Goal: Download file/media: Download file/media

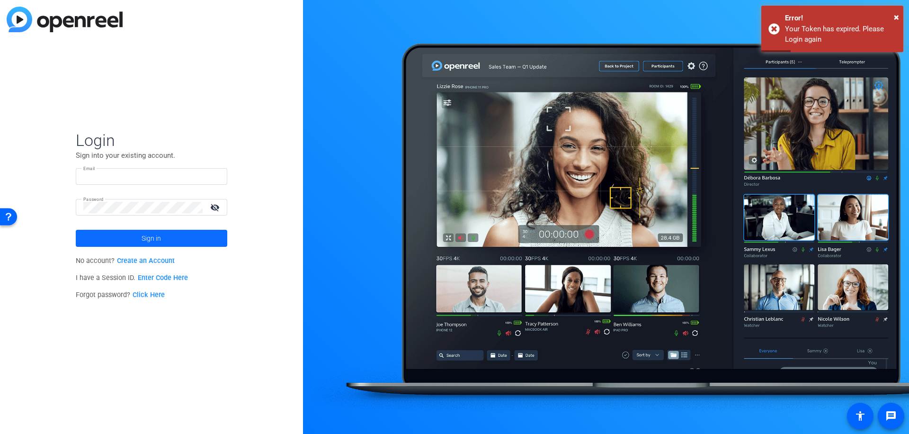
type input "[EMAIL_ADDRESS][DOMAIN_NAME]"
click at [150, 239] on span "Sign in" at bounding box center [151, 238] width 19 height 24
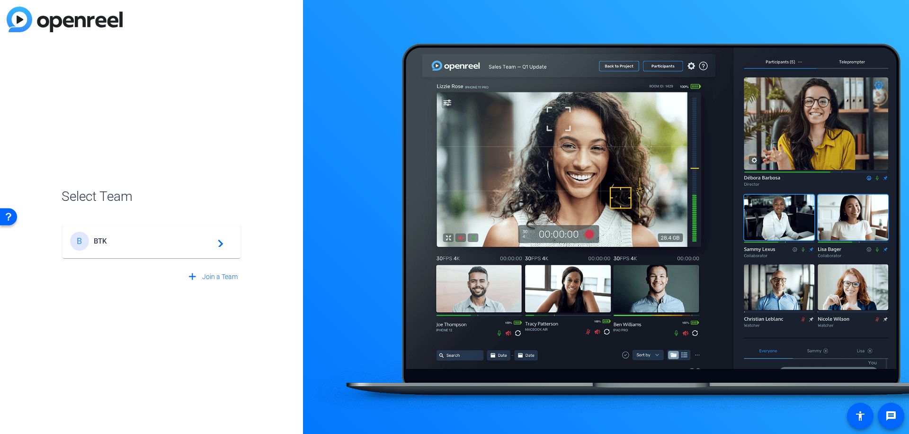
click at [152, 241] on span "BTK" at bounding box center [153, 241] width 118 height 9
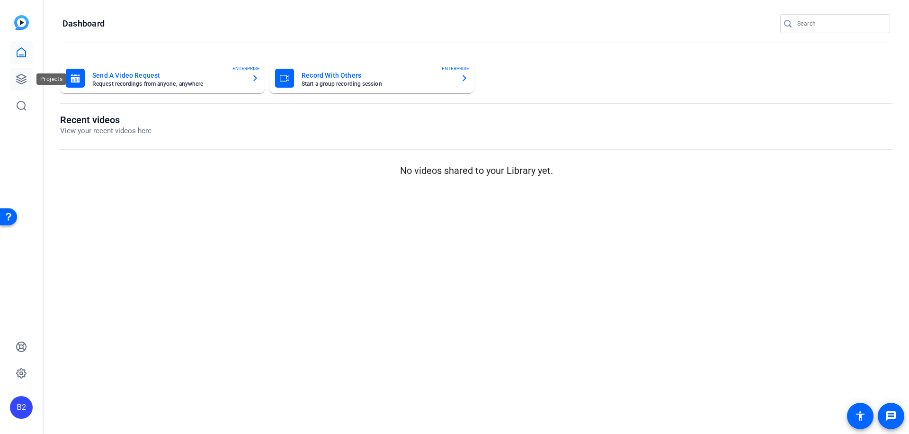
click at [22, 73] on icon at bounding box center [21, 78] width 11 height 11
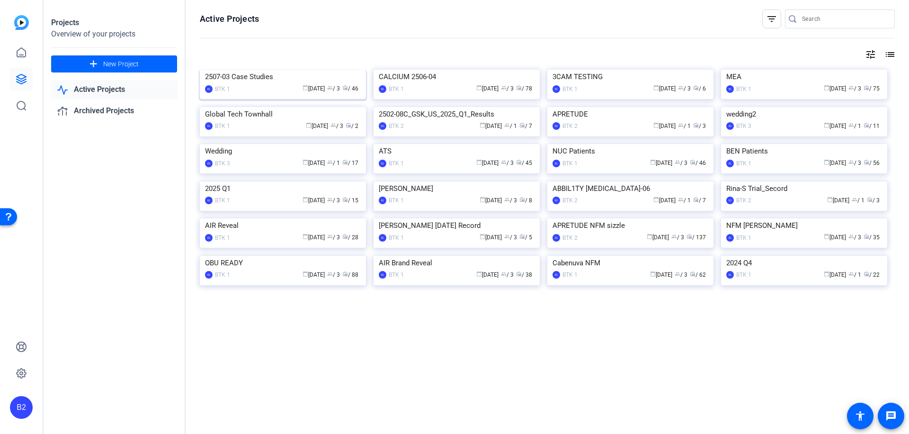
click at [263, 84] on div "2507-03 Case Studies" at bounding box center [283, 77] width 156 height 14
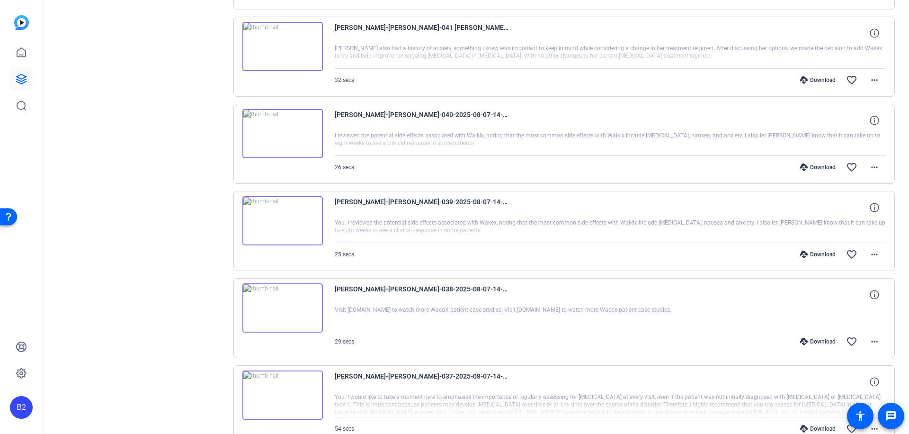
scroll to position [613, 0]
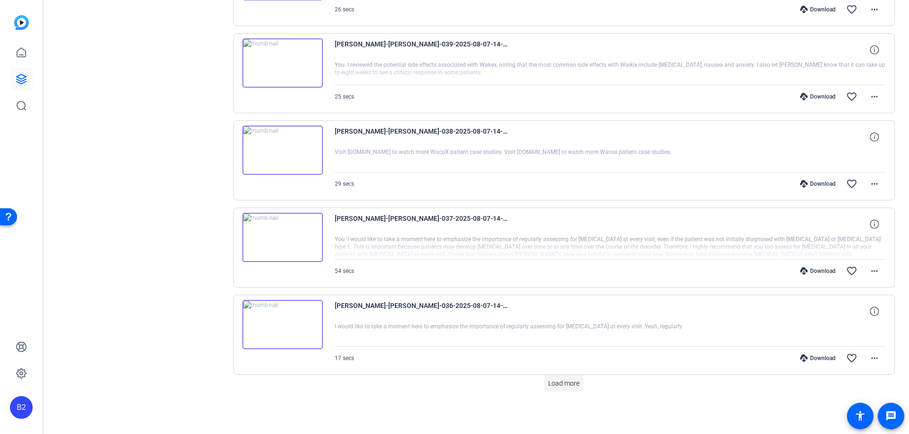
click at [565, 383] on span "Load more" at bounding box center [563, 383] width 31 height 10
click at [566, 382] on span "Load more" at bounding box center [563, 383] width 31 height 10
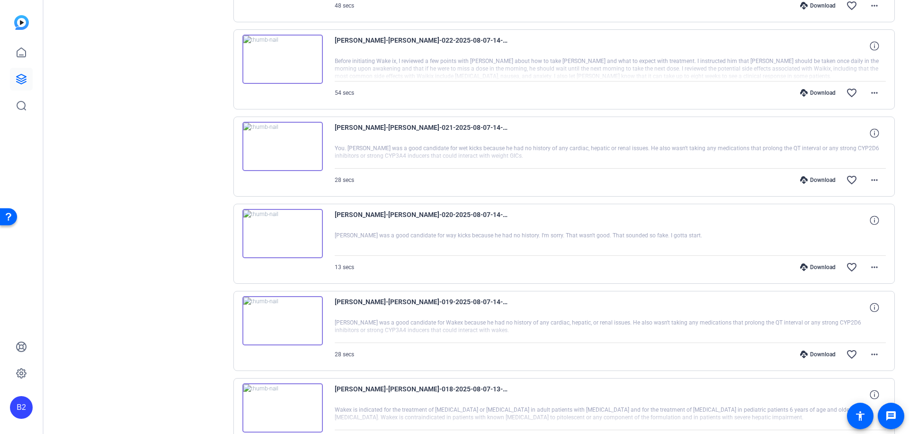
scroll to position [2355, 0]
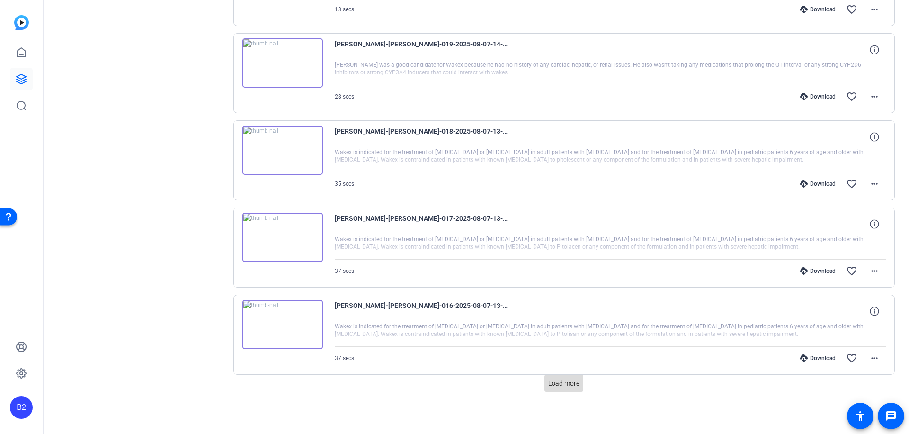
click at [561, 382] on span "Load more" at bounding box center [563, 383] width 31 height 10
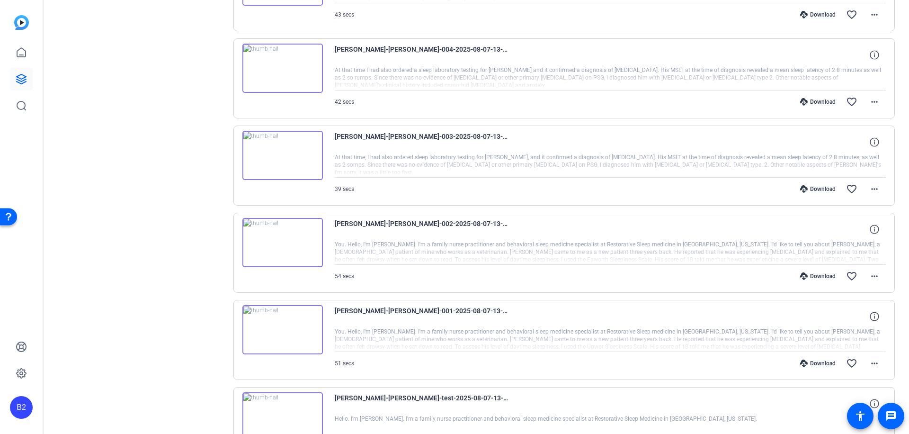
scroll to position [3686, 0]
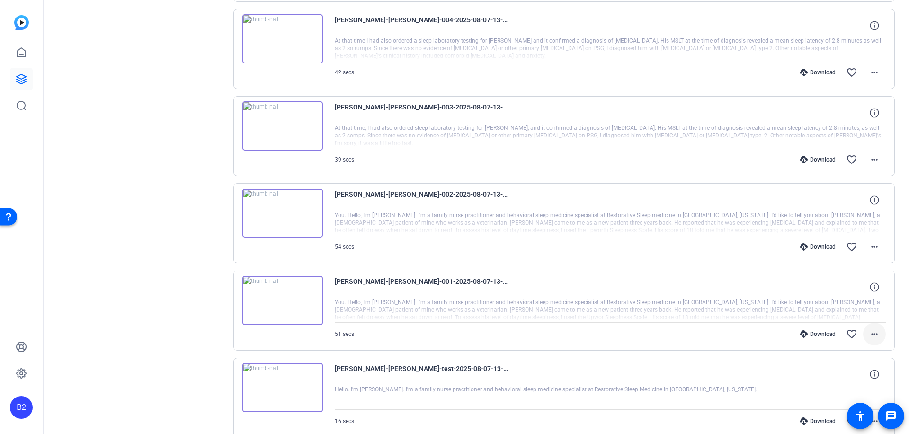
click at [869, 332] on mat-icon "more_horiz" at bounding box center [874, 333] width 11 height 11
click at [861, 242] on span "Download MP4" at bounding box center [844, 242] width 57 height 11
click at [812, 331] on div "Download" at bounding box center [817, 334] width 45 height 8
click at [869, 243] on mat-icon "more_horiz" at bounding box center [874, 246] width 11 height 11
click at [859, 288] on span "Download MP4" at bounding box center [844, 289] width 57 height 11
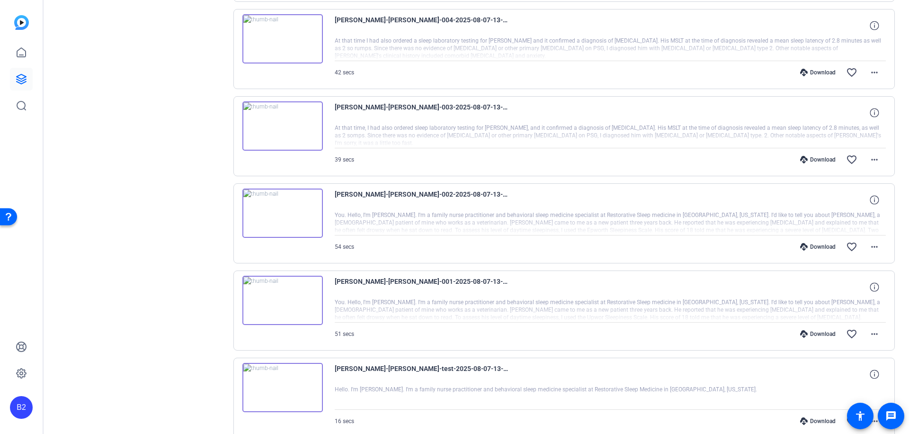
click at [814, 246] on div "Download" at bounding box center [817, 247] width 45 height 8
click at [870, 157] on mat-icon "more_horiz" at bounding box center [874, 159] width 11 height 11
click at [853, 197] on span "Download MP4" at bounding box center [844, 202] width 57 height 11
click at [811, 158] on div "Download" at bounding box center [817, 160] width 45 height 8
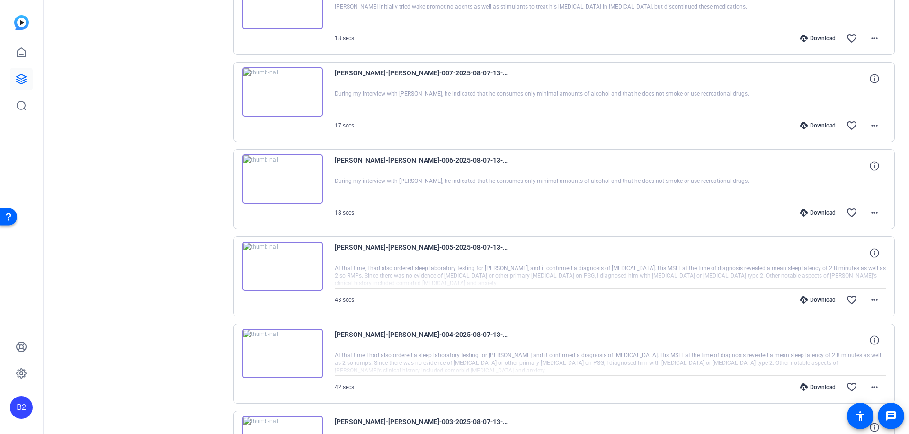
scroll to position [3370, 0]
click at [870, 386] on mat-icon "more_horiz" at bounding box center [874, 388] width 11 height 11
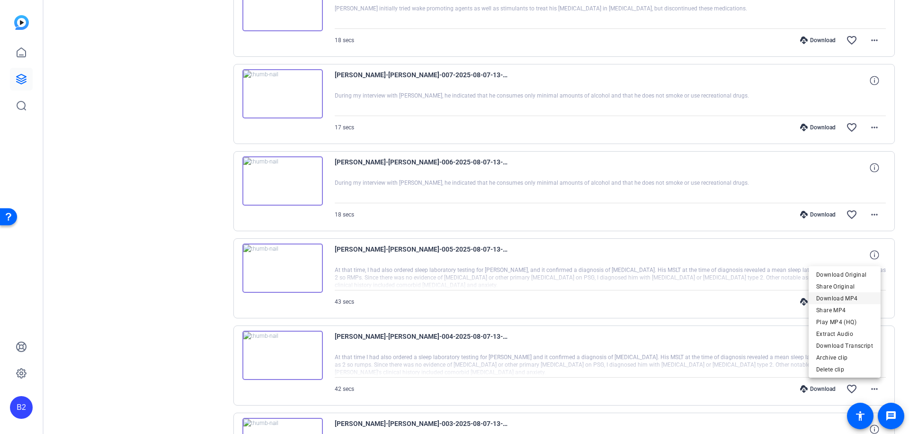
click at [857, 298] on span "Download MP4" at bounding box center [844, 297] width 57 height 11
click at [822, 388] on div "Download" at bounding box center [817, 389] width 45 height 8
click at [870, 300] on mat-icon "more_horiz" at bounding box center [874, 301] width 11 height 11
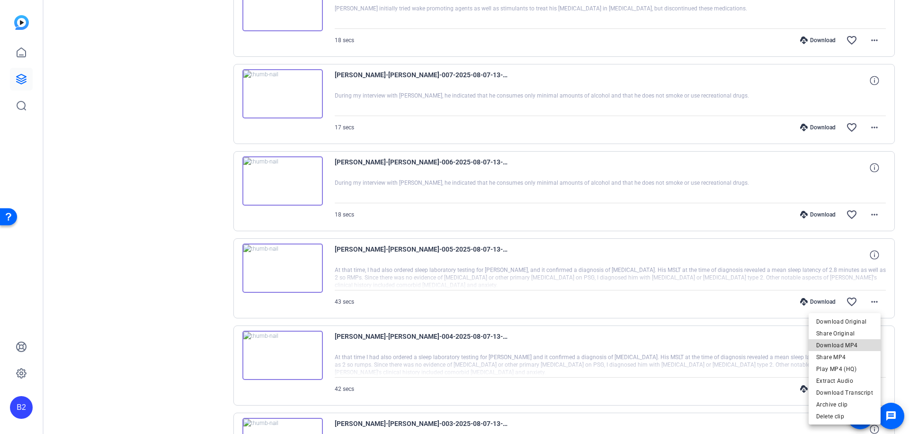
click at [855, 339] on button "Download MP4" at bounding box center [845, 345] width 72 height 12
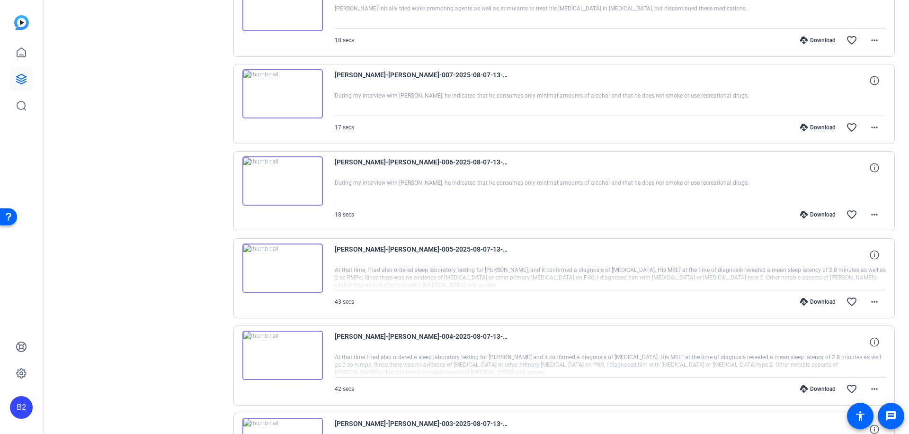
click at [810, 299] on div "Download" at bounding box center [817, 302] width 45 height 8
click at [869, 213] on mat-icon "more_horiz" at bounding box center [874, 214] width 11 height 11
click at [856, 253] on span "Download MP4" at bounding box center [844, 257] width 57 height 11
click at [818, 214] on div "Download" at bounding box center [817, 215] width 45 height 8
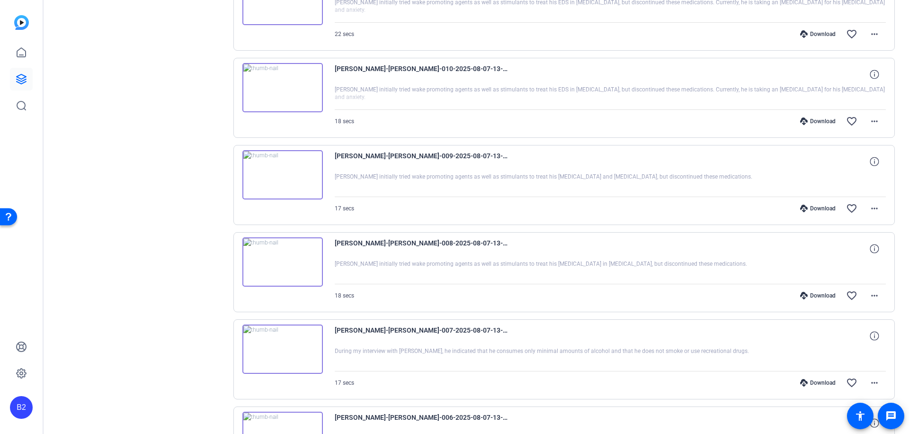
scroll to position [3114, 0]
click at [869, 383] on mat-icon "more_horiz" at bounding box center [874, 383] width 11 height 11
click at [858, 290] on span "Download MP4" at bounding box center [844, 292] width 57 height 11
click at [822, 380] on div "Download" at bounding box center [817, 384] width 45 height 8
click at [871, 293] on mat-icon "more_horiz" at bounding box center [874, 296] width 11 height 11
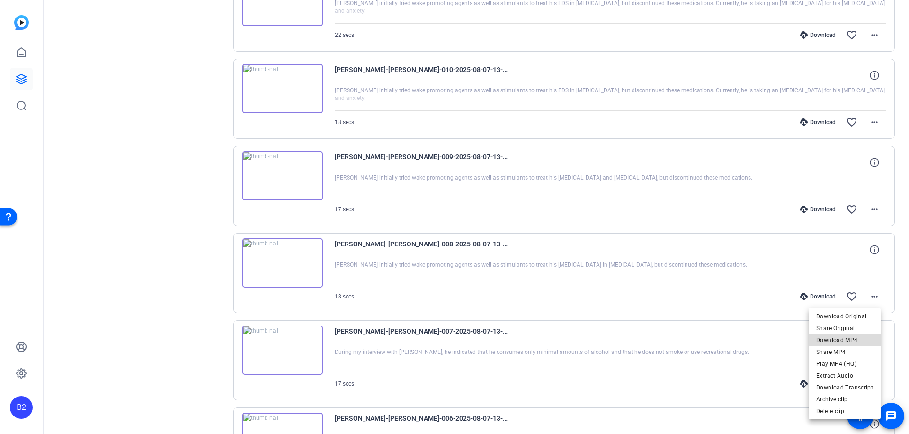
click at [851, 341] on span "Download MP4" at bounding box center [844, 339] width 57 height 11
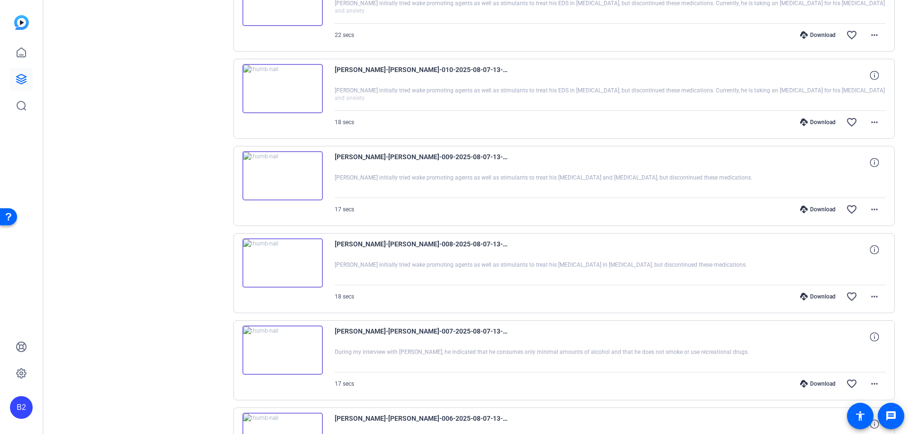
click at [815, 295] on div "Download" at bounding box center [817, 297] width 45 height 8
click at [871, 208] on mat-icon "more_horiz" at bounding box center [874, 209] width 11 height 11
click at [852, 251] on span "Download MP4" at bounding box center [844, 252] width 57 height 11
click at [818, 208] on div "Download" at bounding box center [817, 209] width 45 height 8
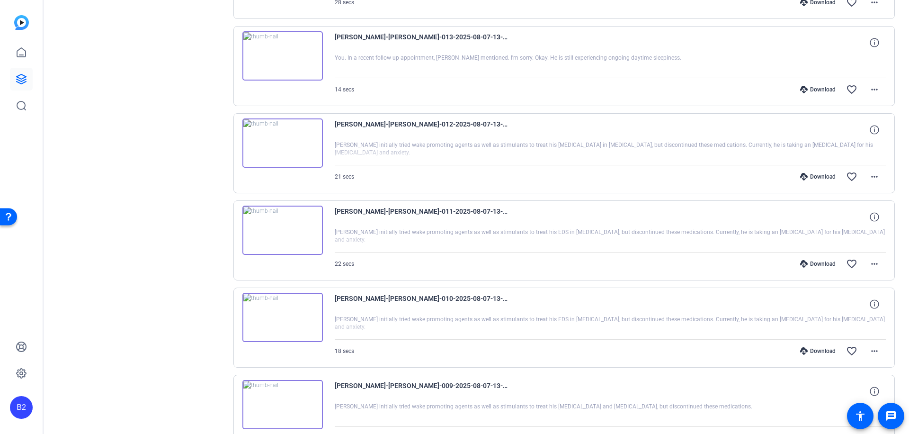
scroll to position [2859, 0]
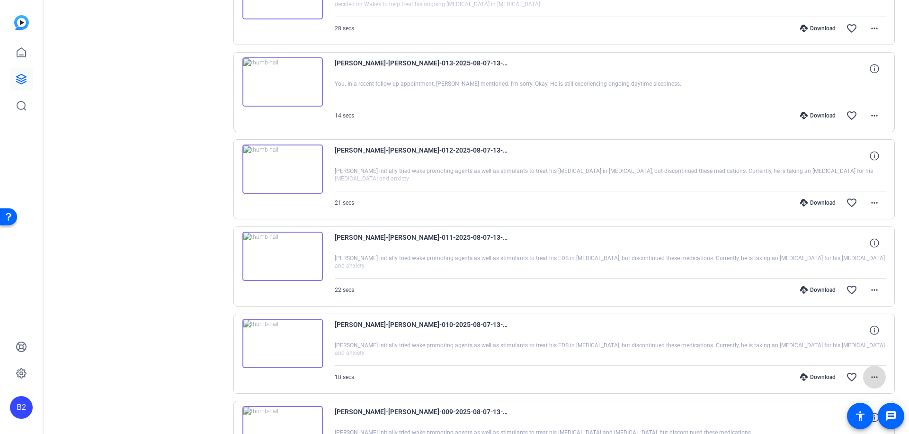
click at [869, 378] on mat-icon "more_horiz" at bounding box center [874, 376] width 11 height 11
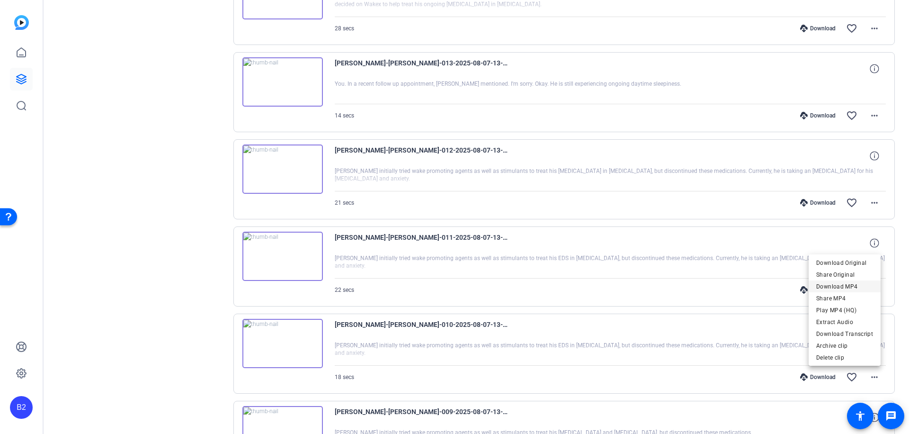
click at [846, 287] on span "Download MP4" at bounding box center [844, 285] width 57 height 11
click at [819, 376] on div "Download" at bounding box center [817, 377] width 45 height 8
click at [870, 290] on mat-icon "more_horiz" at bounding box center [874, 289] width 11 height 11
click at [858, 330] on span "Download MP4" at bounding box center [844, 332] width 57 height 11
click at [811, 289] on div "Download" at bounding box center [817, 290] width 45 height 8
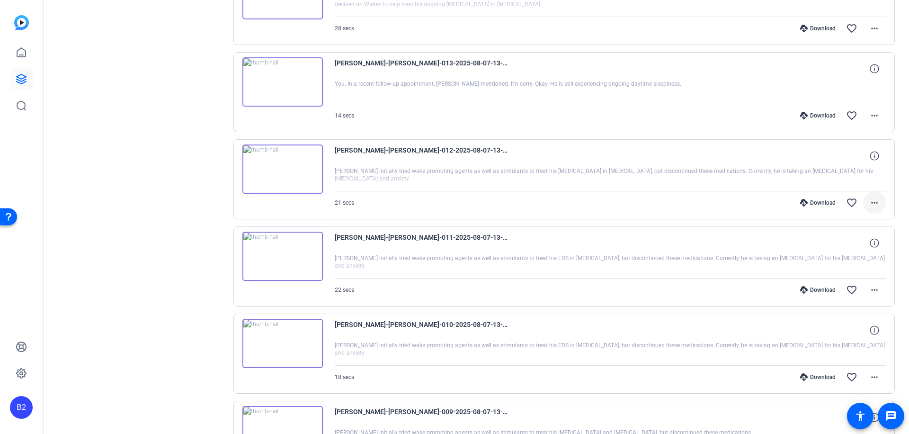
click at [870, 201] on mat-icon "more_horiz" at bounding box center [874, 202] width 11 height 11
click at [851, 242] on span "Download MP4" at bounding box center [844, 245] width 57 height 11
click at [809, 200] on div "Download" at bounding box center [817, 203] width 45 height 8
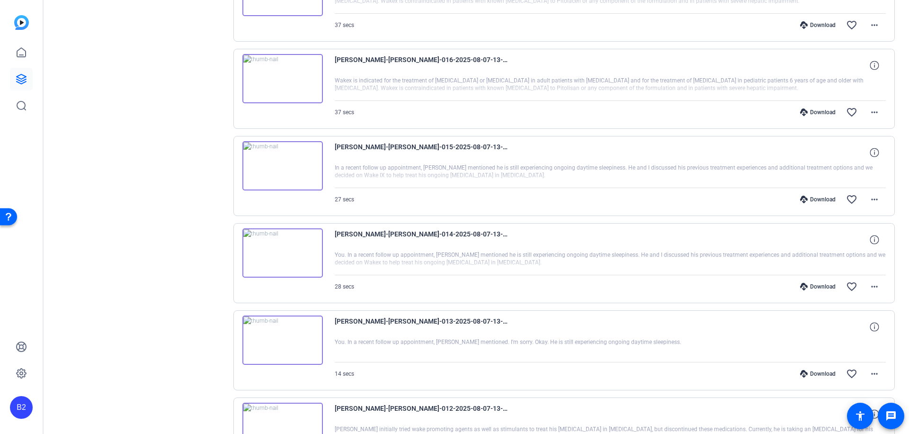
scroll to position [2599, 0]
click at [872, 374] on mat-icon "more_horiz" at bounding box center [874, 375] width 11 height 11
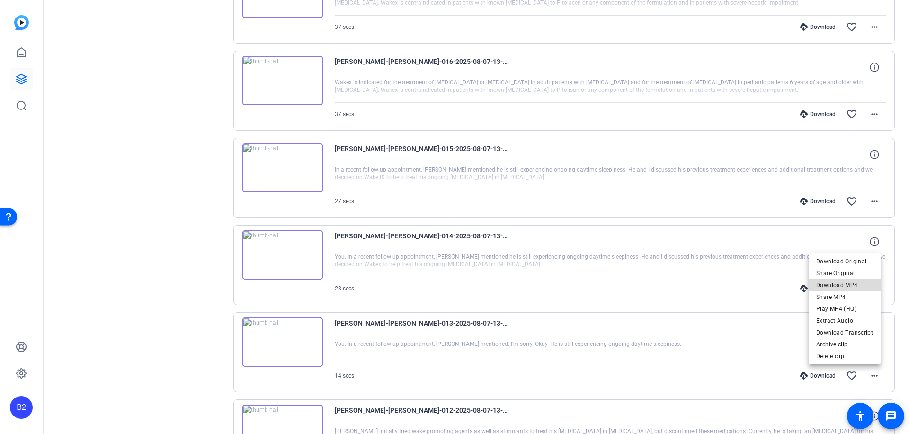
click at [850, 284] on span "Download MP4" at bounding box center [844, 284] width 57 height 11
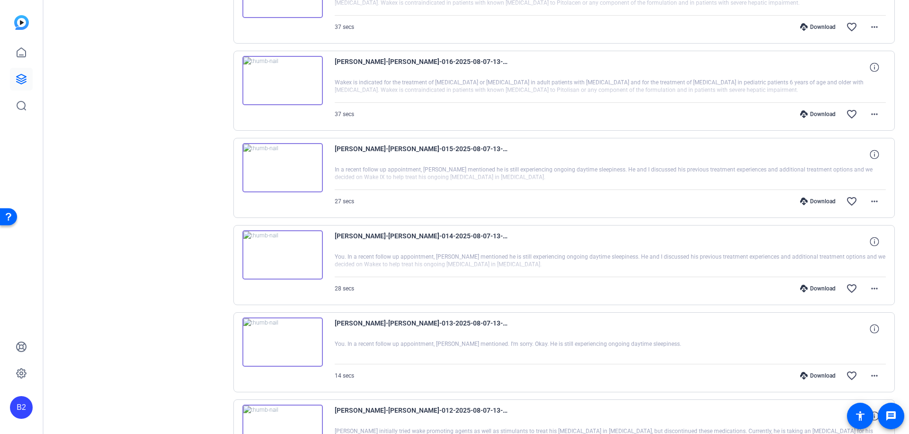
click at [816, 373] on div "Download" at bounding box center [817, 376] width 45 height 8
click at [871, 284] on mat-icon "more_horiz" at bounding box center [874, 288] width 11 height 11
click at [858, 329] on span "Download MP4" at bounding box center [844, 331] width 57 height 11
click at [812, 288] on div "Download" at bounding box center [817, 288] width 45 height 8
click at [870, 201] on mat-icon "more_horiz" at bounding box center [874, 201] width 11 height 11
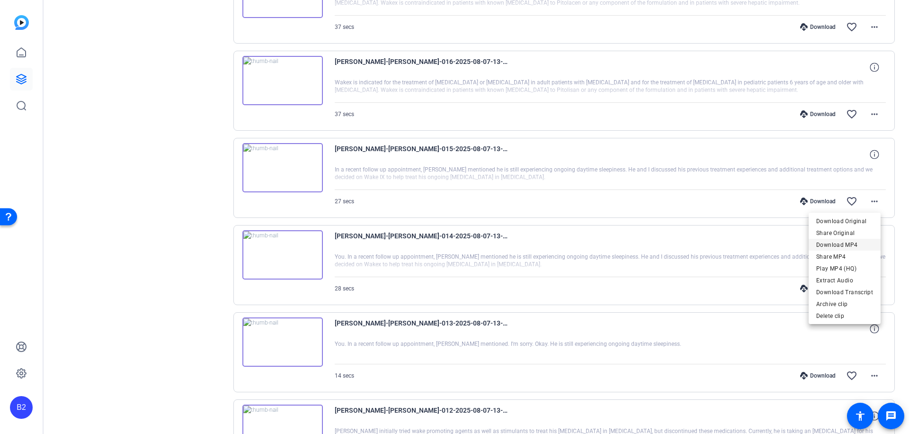
click at [855, 243] on span "Download MP4" at bounding box center [844, 244] width 57 height 11
click at [821, 198] on div "Download" at bounding box center [817, 201] width 45 height 8
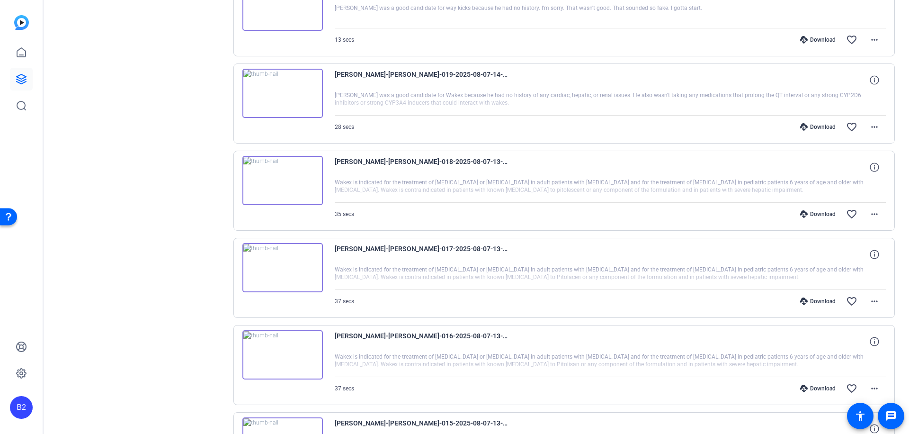
scroll to position [2328, 0]
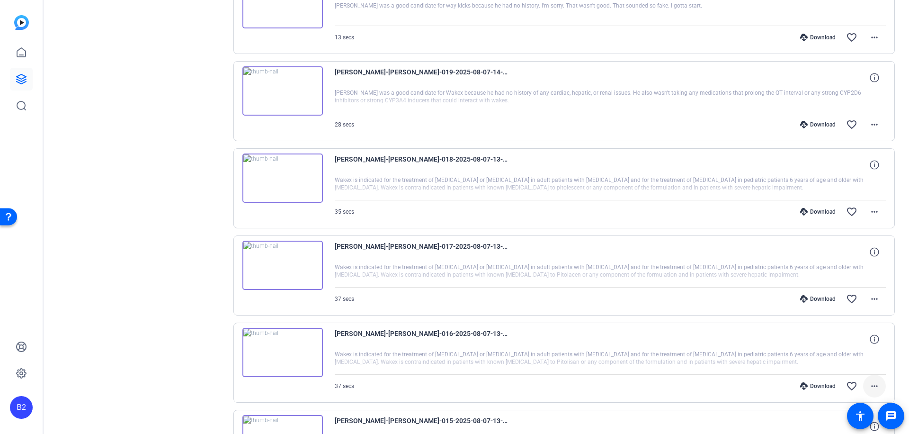
click at [870, 385] on mat-icon "more_horiz" at bounding box center [874, 385] width 11 height 11
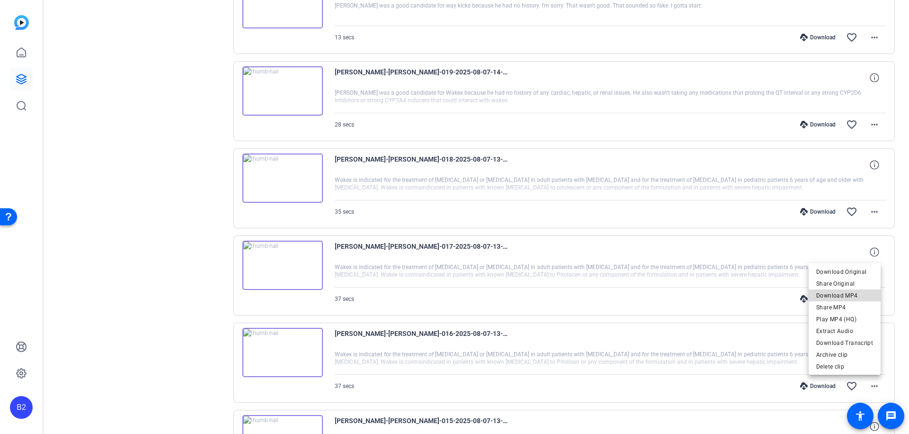
click at [848, 295] on span "Download MP4" at bounding box center [844, 294] width 57 height 11
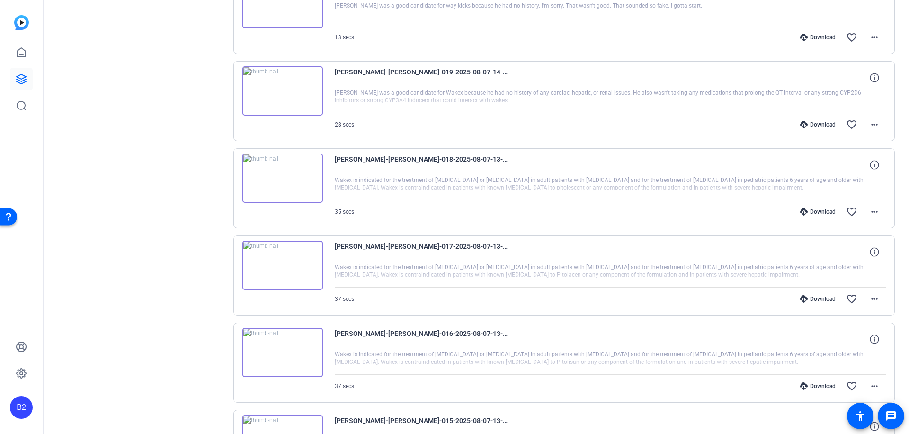
click at [822, 385] on div "Download" at bounding box center [817, 386] width 45 height 8
click at [869, 298] on mat-icon "more_horiz" at bounding box center [874, 298] width 11 height 11
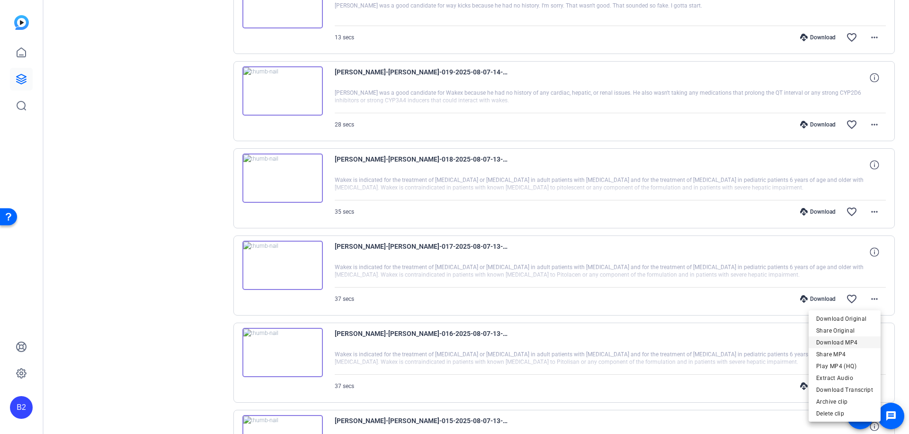
click at [856, 339] on span "Download MP4" at bounding box center [844, 341] width 57 height 11
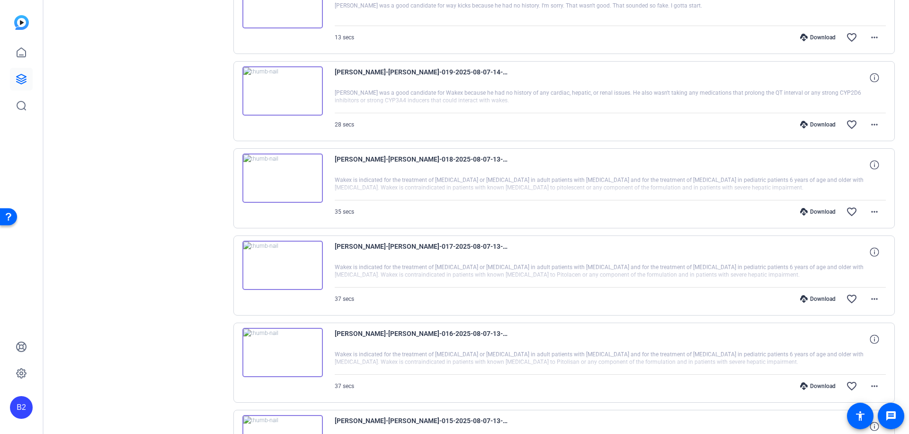
click at [814, 297] on div "Download" at bounding box center [817, 299] width 45 height 8
click at [871, 210] on mat-icon "more_horiz" at bounding box center [874, 211] width 11 height 11
click at [844, 253] on span "Download MP4" at bounding box center [844, 254] width 57 height 11
click at [816, 211] on div "Download" at bounding box center [817, 212] width 45 height 8
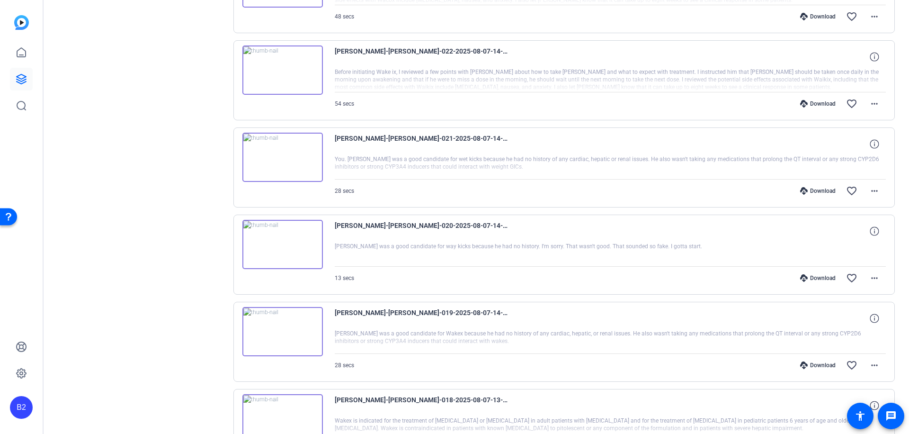
scroll to position [2088, 0]
click at [872, 359] on mat-icon "more_horiz" at bounding box center [874, 364] width 11 height 11
click at [851, 274] on span "Download MP4" at bounding box center [844, 273] width 57 height 11
click at [819, 364] on div "Download" at bounding box center [817, 365] width 45 height 8
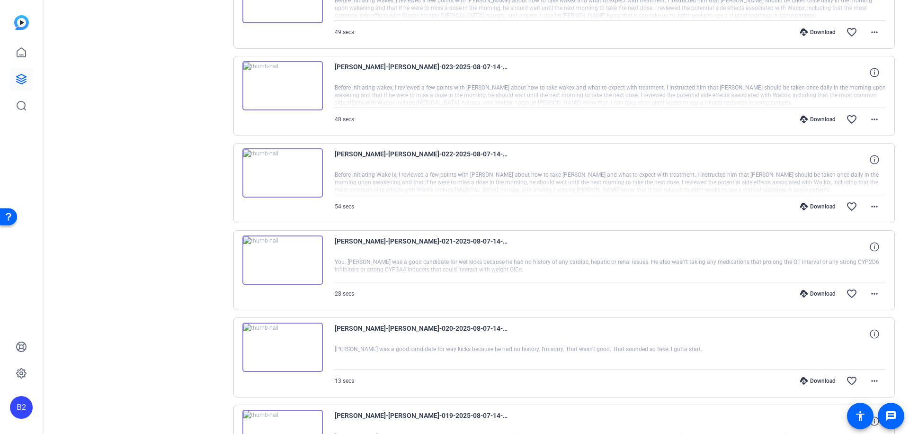
scroll to position [1988, 0]
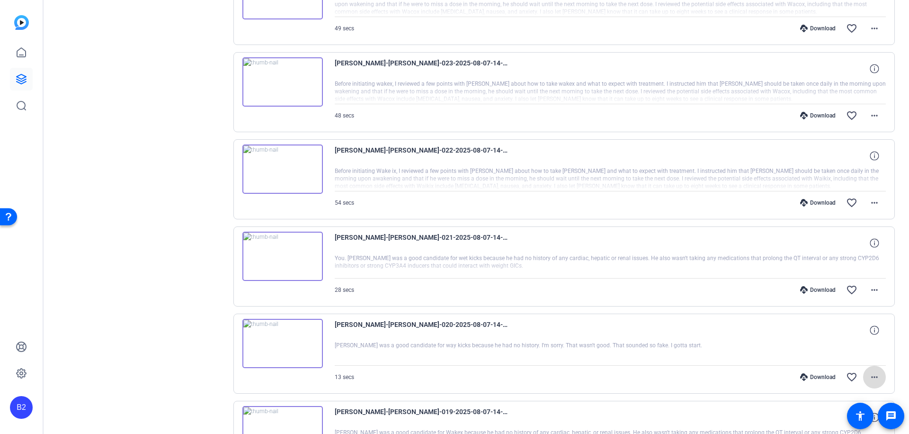
click at [866, 370] on span at bounding box center [874, 376] width 23 height 23
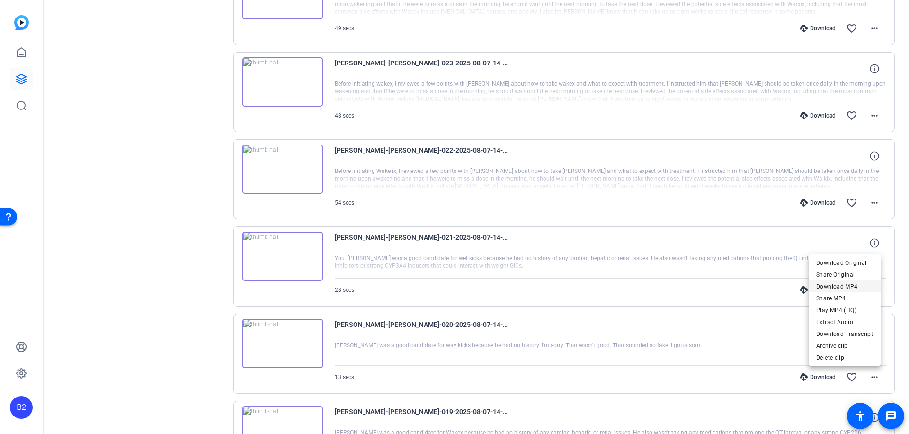
click at [861, 284] on span "Download MP4" at bounding box center [844, 285] width 57 height 11
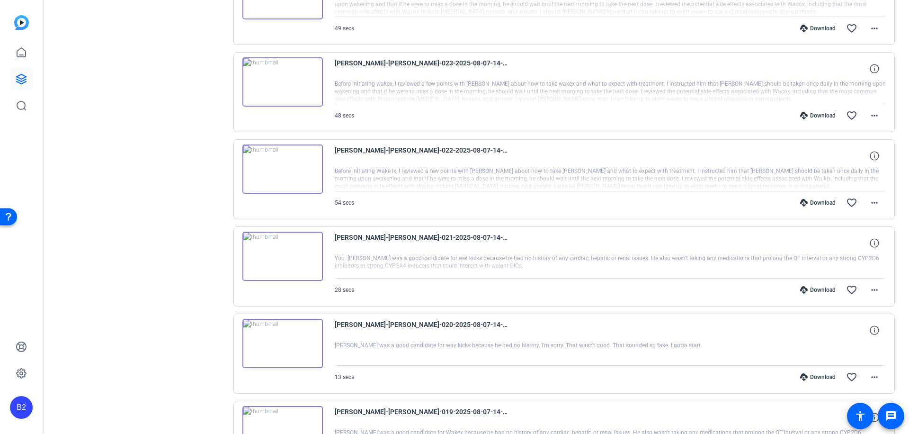
click at [823, 373] on div "Download" at bounding box center [817, 377] width 45 height 8
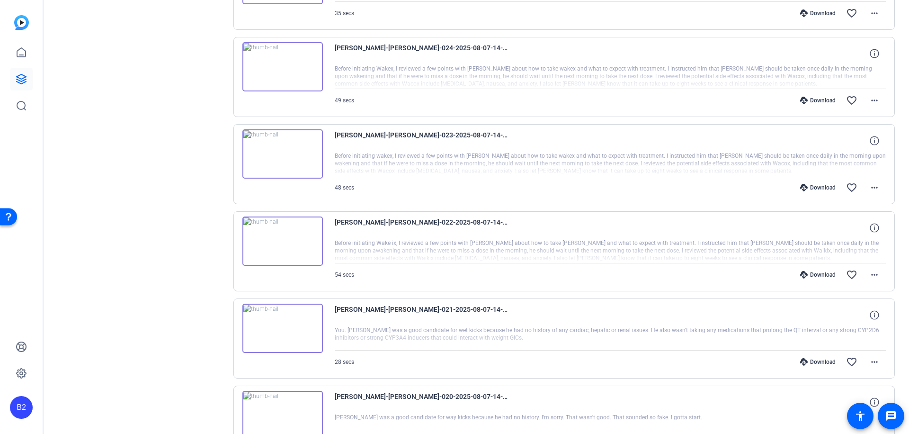
scroll to position [1916, 0]
click at [869, 358] on mat-icon "more_horiz" at bounding box center [874, 361] width 11 height 11
click at [863, 269] on span "Download MP4" at bounding box center [844, 271] width 57 height 11
click at [825, 362] on div "Download" at bounding box center [817, 362] width 45 height 8
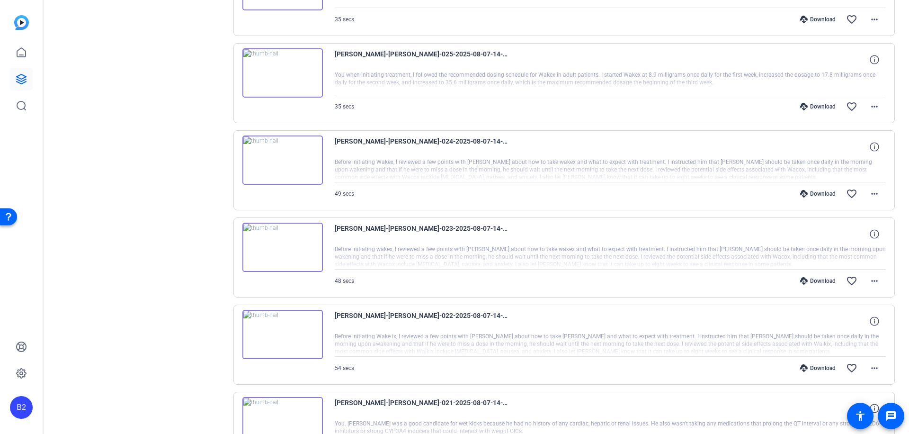
scroll to position [1807, 0]
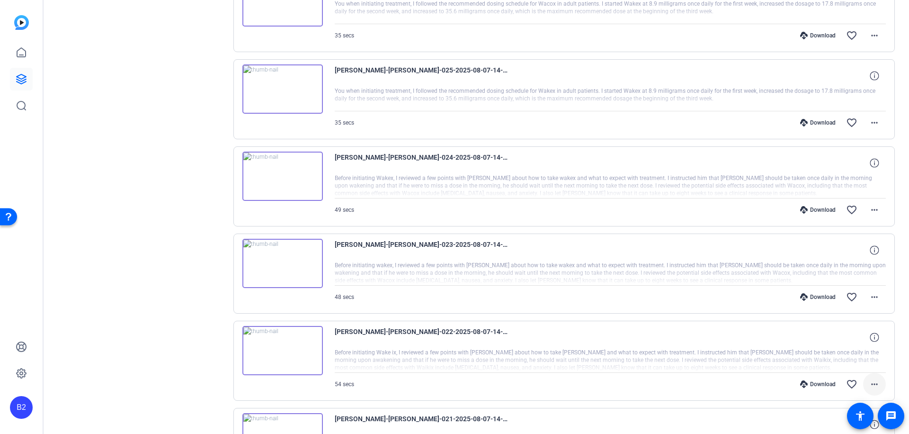
click at [872, 382] on mat-icon "more_horiz" at bounding box center [874, 383] width 11 height 11
click at [865, 293] on span "Download MP4" at bounding box center [844, 292] width 57 height 11
click at [818, 382] on div "Download" at bounding box center [817, 384] width 45 height 8
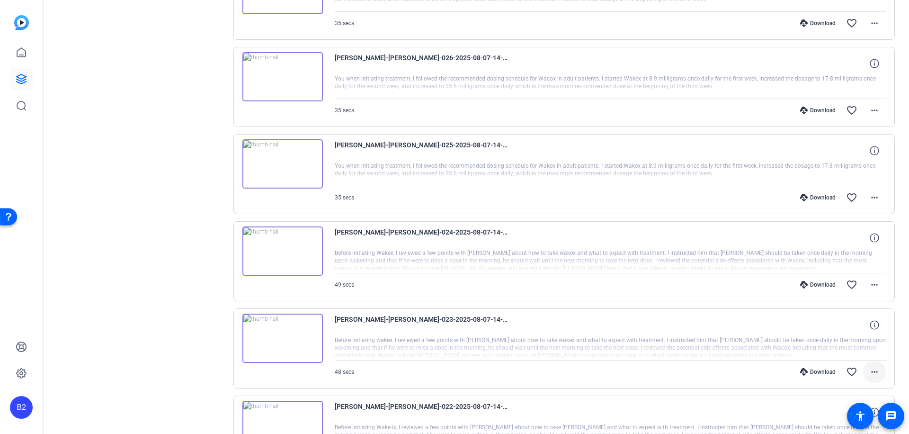
click at [873, 369] on mat-icon "more_horiz" at bounding box center [874, 371] width 11 height 11
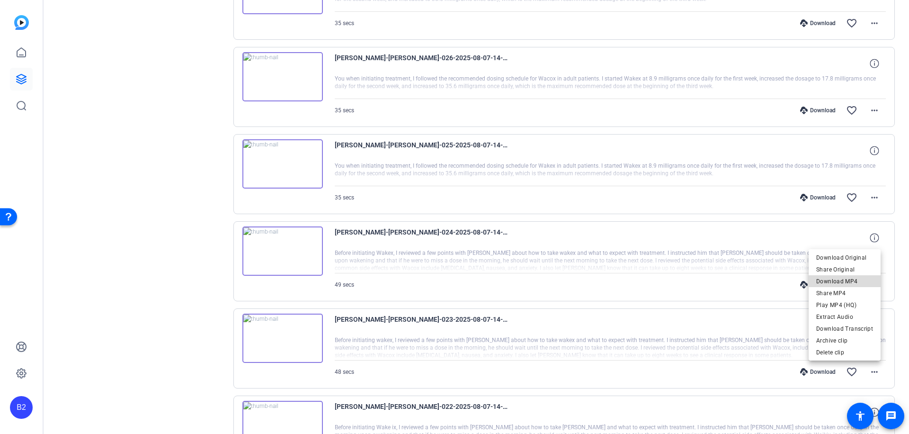
click at [855, 277] on span "Download MP4" at bounding box center [844, 280] width 57 height 11
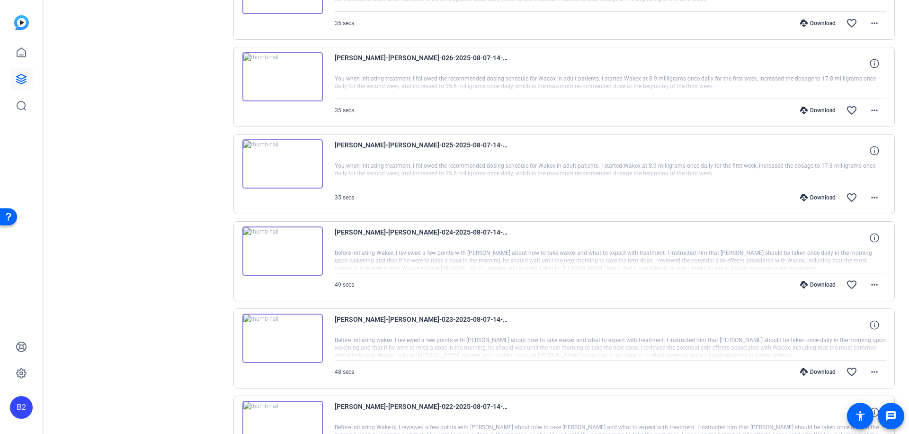
click at [818, 369] on div "Download" at bounding box center [817, 372] width 45 height 8
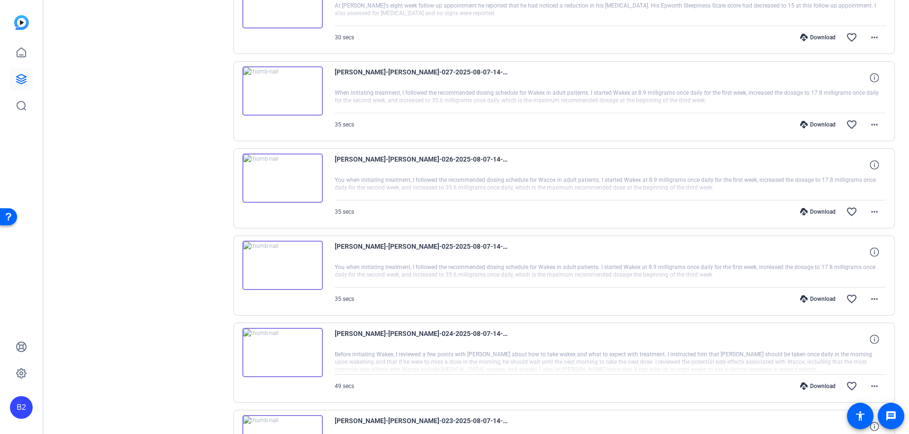
scroll to position [1629, 0]
click at [869, 388] on mat-icon "more_horiz" at bounding box center [874, 387] width 11 height 11
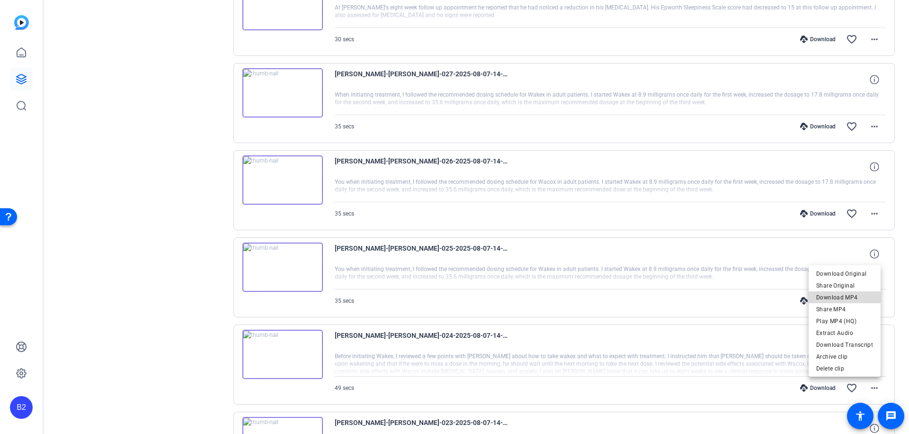
click at [860, 296] on span "Download MP4" at bounding box center [844, 297] width 57 height 11
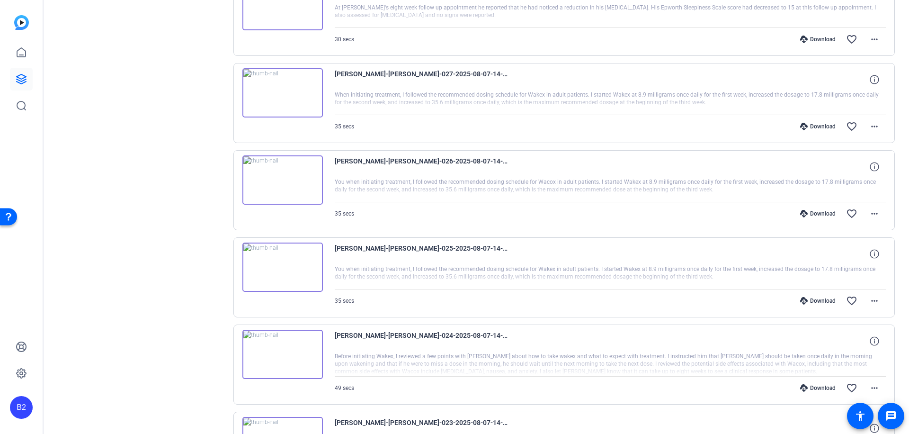
click at [816, 388] on div "Download" at bounding box center [817, 388] width 45 height 8
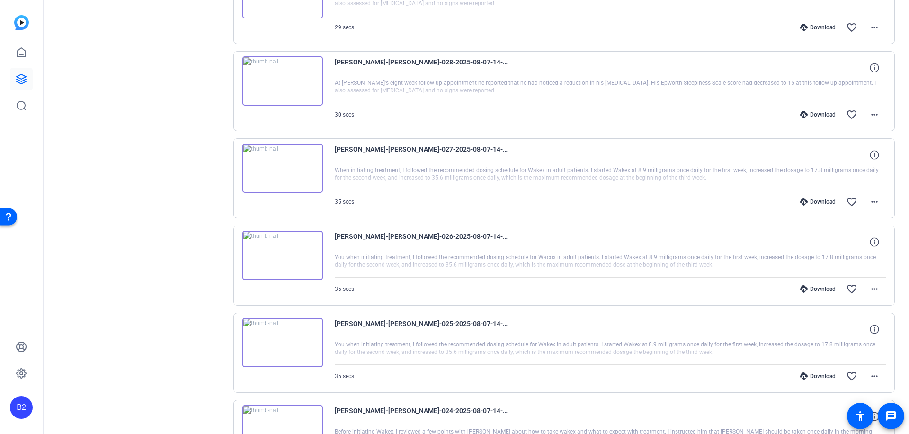
scroll to position [1543, 0]
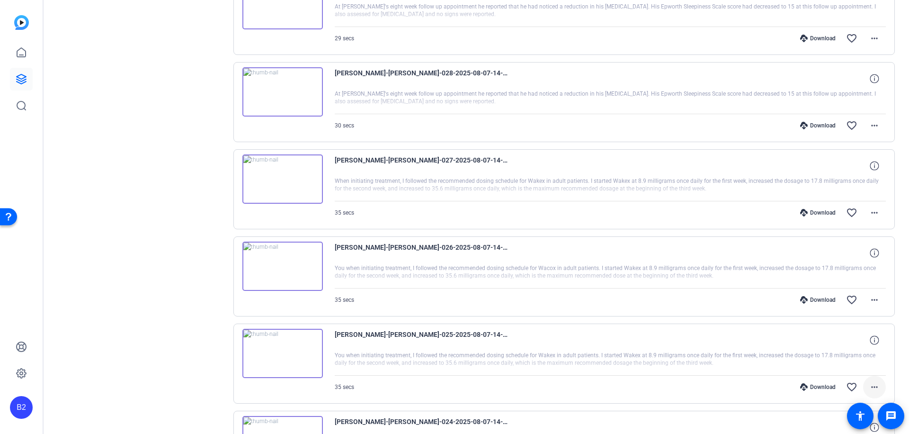
click at [870, 385] on mat-icon "more_horiz" at bounding box center [874, 386] width 11 height 11
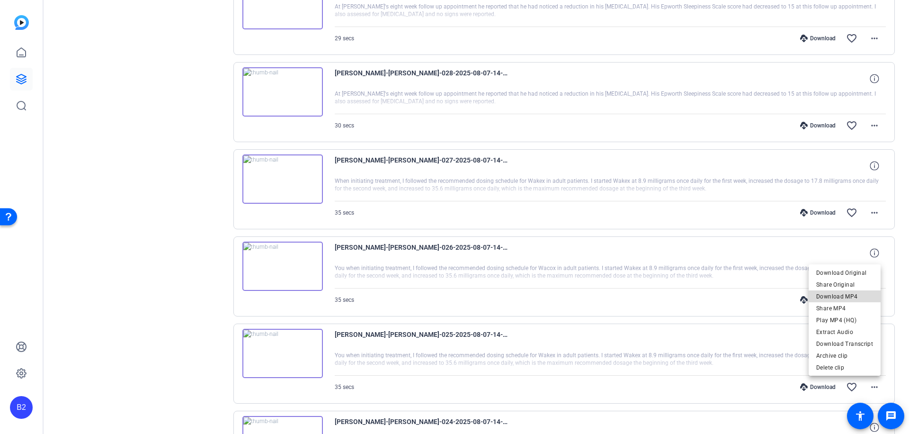
click at [859, 298] on span "Download MP4" at bounding box center [844, 296] width 57 height 11
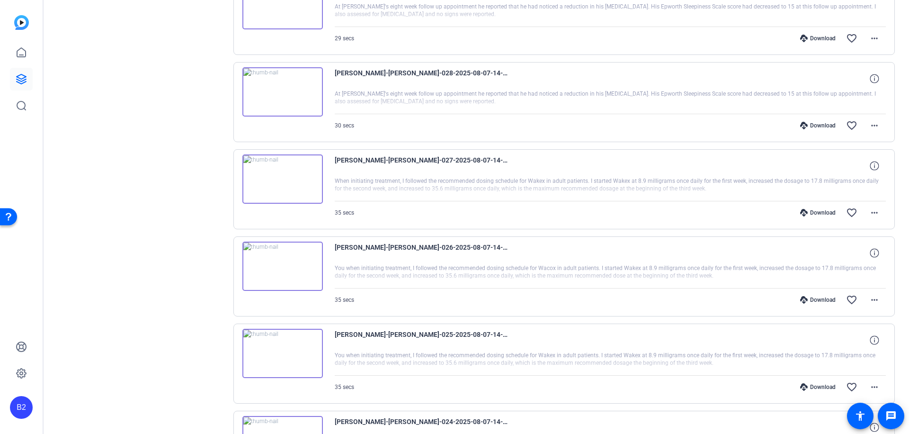
click at [822, 386] on div "Download" at bounding box center [817, 387] width 45 height 8
click at [869, 297] on mat-icon "more_horiz" at bounding box center [874, 299] width 11 height 11
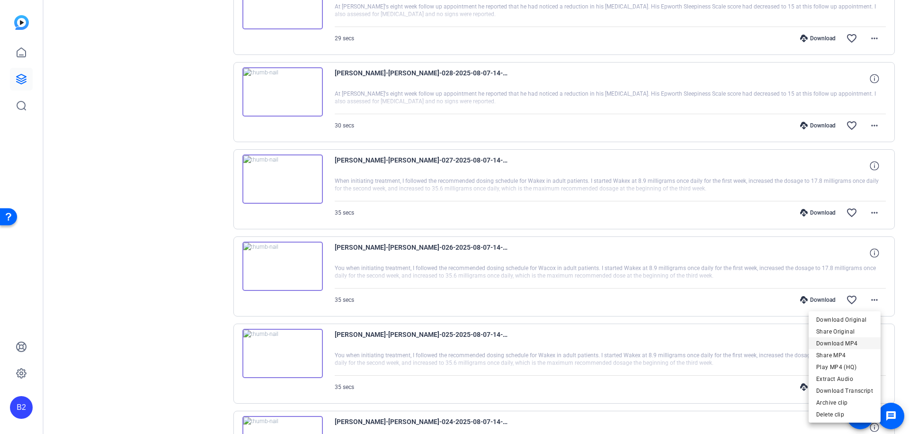
click at [860, 339] on span "Download MP4" at bounding box center [844, 343] width 57 height 11
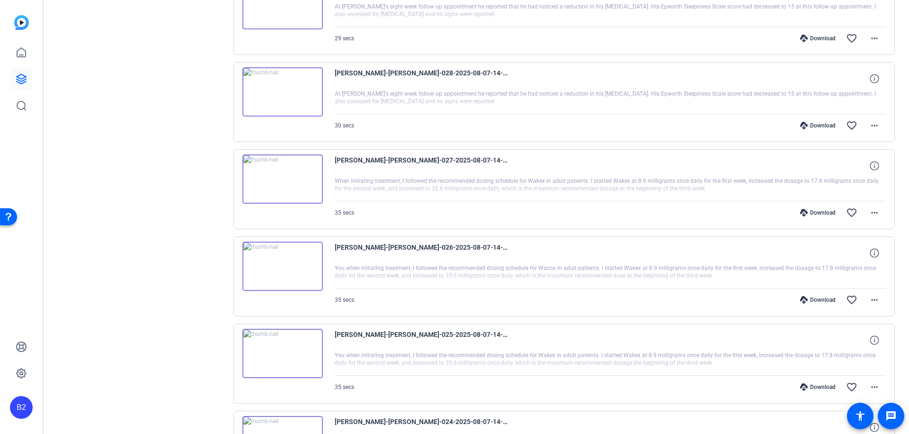
click at [818, 298] on div "Download" at bounding box center [817, 300] width 45 height 8
click at [871, 211] on mat-icon "more_horiz" at bounding box center [874, 212] width 11 height 11
click at [853, 253] on span "Download MP4" at bounding box center [844, 255] width 57 height 11
click at [816, 209] on div "Download" at bounding box center [817, 213] width 45 height 8
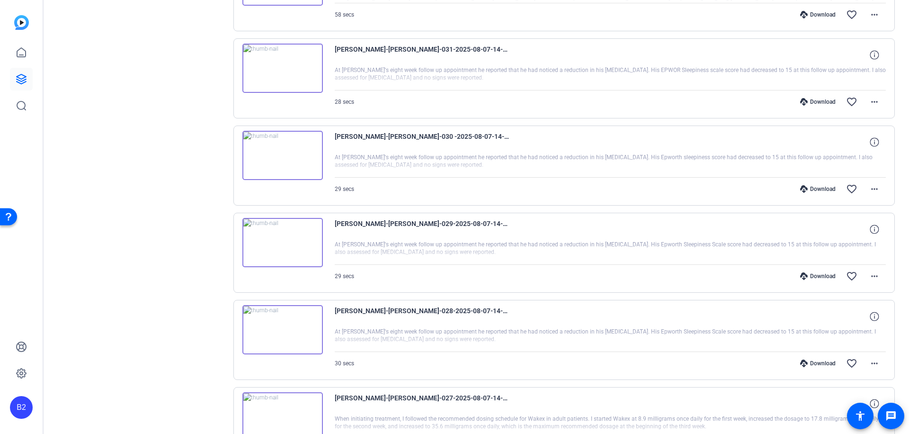
scroll to position [1305, 0]
click at [871, 364] on mat-icon "more_horiz" at bounding box center [874, 363] width 11 height 11
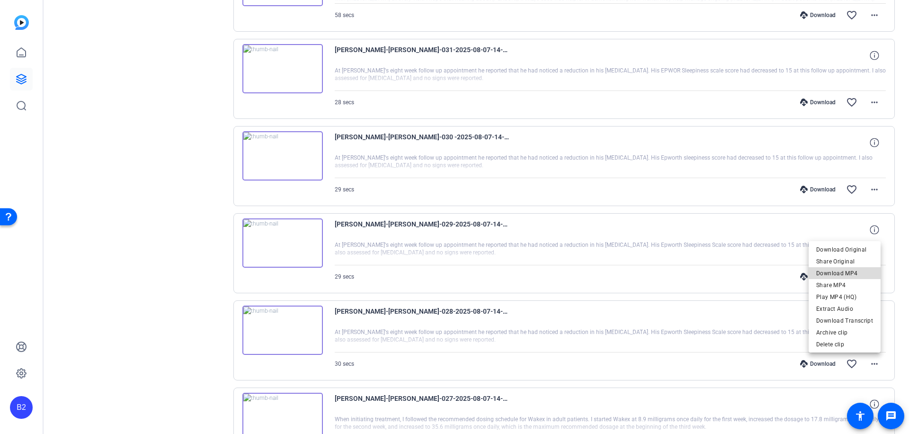
click at [850, 273] on span "Download MP4" at bounding box center [844, 272] width 57 height 11
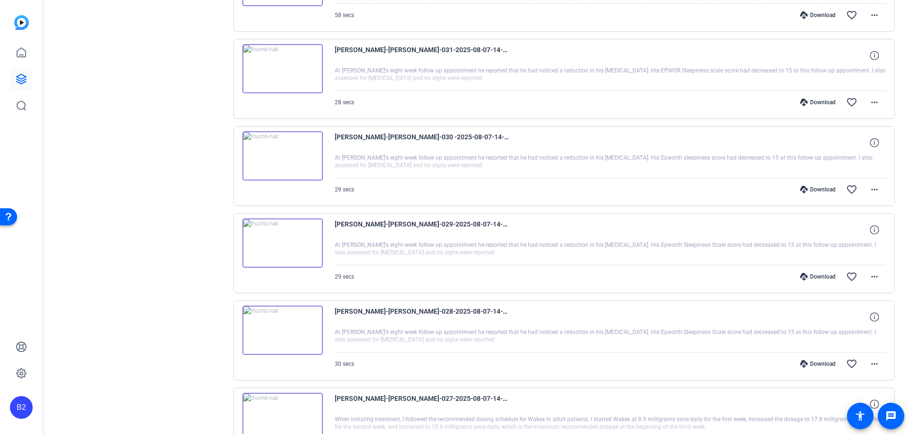
click at [824, 364] on div "Download" at bounding box center [817, 364] width 45 height 8
click at [870, 274] on mat-icon "more_horiz" at bounding box center [874, 276] width 11 height 11
click at [855, 319] on span "Download MP4" at bounding box center [844, 319] width 57 height 11
click at [812, 274] on div "Download" at bounding box center [817, 277] width 45 height 8
click at [870, 187] on mat-icon "more_horiz" at bounding box center [874, 189] width 11 height 11
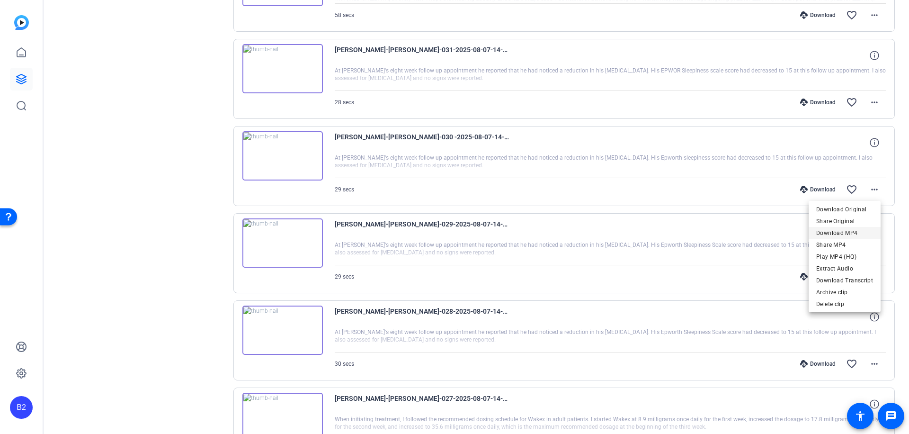
click at [848, 234] on span "Download MP4" at bounding box center [844, 232] width 57 height 11
click at [810, 188] on div "Download" at bounding box center [817, 190] width 45 height 8
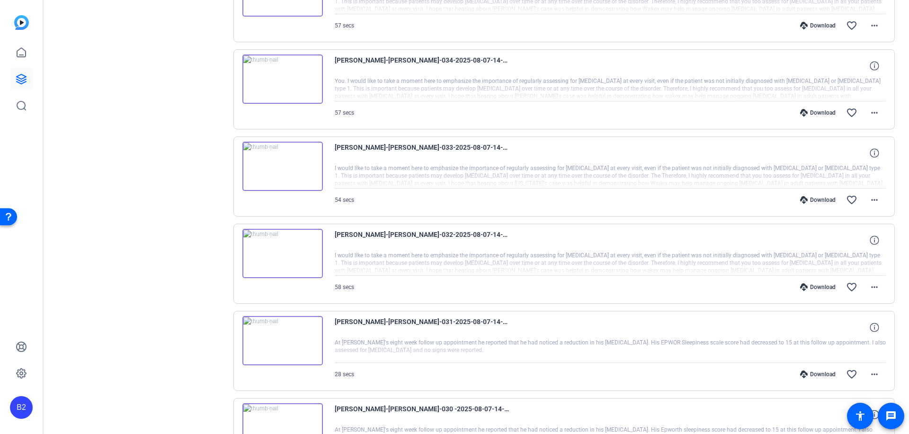
scroll to position [1033, 0]
click at [872, 372] on mat-icon "more_horiz" at bounding box center [874, 373] width 11 height 11
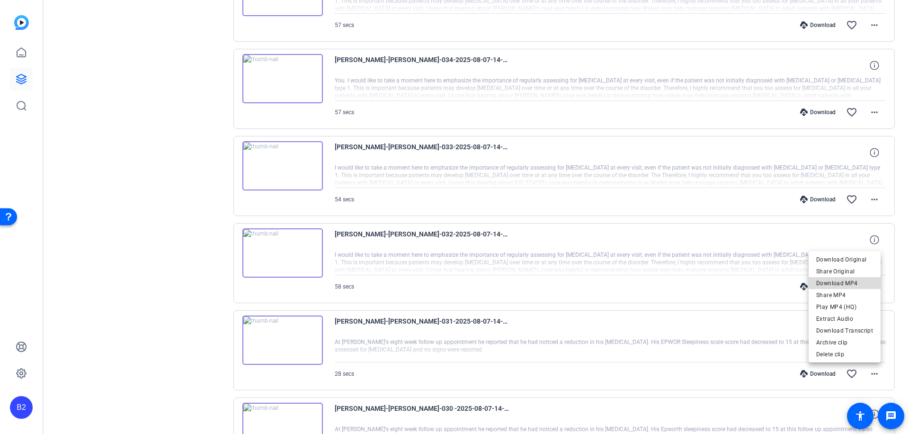
click at [858, 283] on span "Download MP4" at bounding box center [844, 282] width 57 height 11
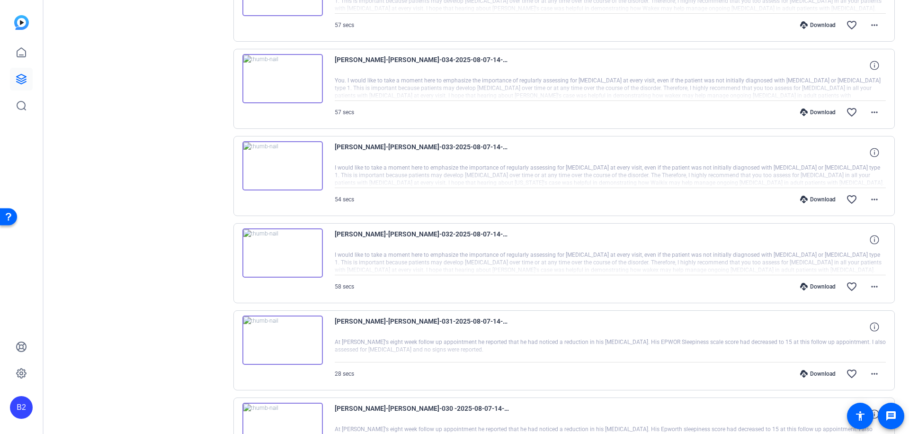
click at [822, 372] on div "Download" at bounding box center [817, 374] width 45 height 8
click at [869, 288] on mat-icon "more_horiz" at bounding box center [874, 286] width 11 height 11
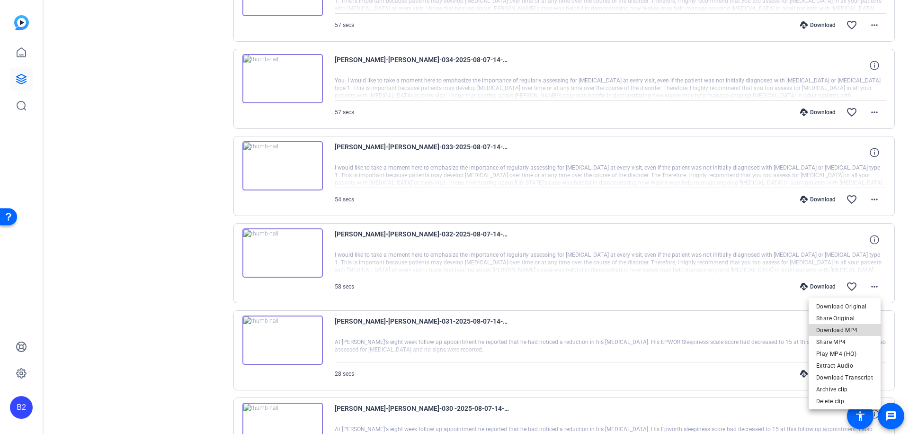
click at [861, 327] on span "Download MP4" at bounding box center [844, 329] width 57 height 11
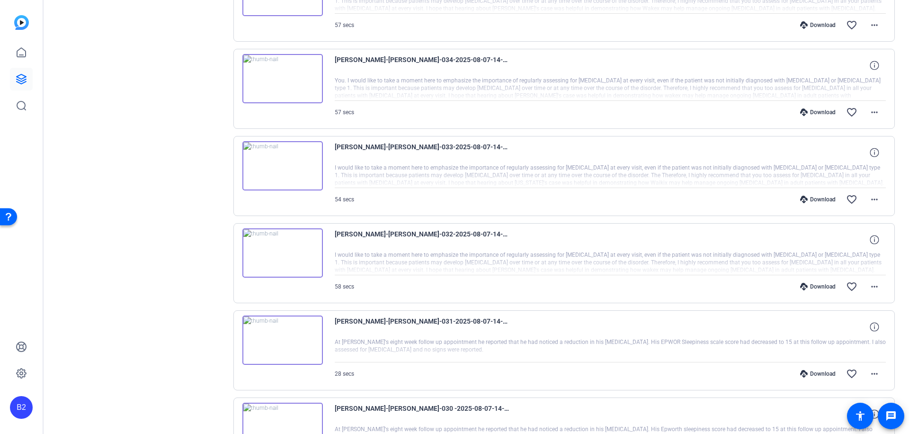
click at [809, 285] on div "Download" at bounding box center [817, 287] width 45 height 8
click at [869, 197] on mat-icon "more_horiz" at bounding box center [874, 199] width 11 height 11
click at [855, 240] on span "Download MP4" at bounding box center [844, 242] width 57 height 11
click at [813, 198] on div "Download" at bounding box center [817, 200] width 45 height 8
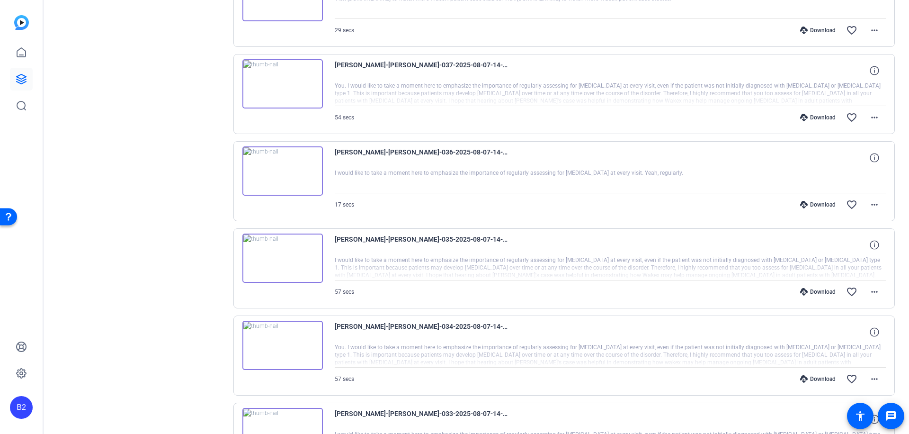
scroll to position [767, 0]
click at [869, 378] on mat-icon "more_horiz" at bounding box center [874, 378] width 11 height 11
click at [854, 287] on span "Download MP4" at bounding box center [844, 287] width 57 height 11
click at [818, 376] on div "Download" at bounding box center [817, 378] width 45 height 8
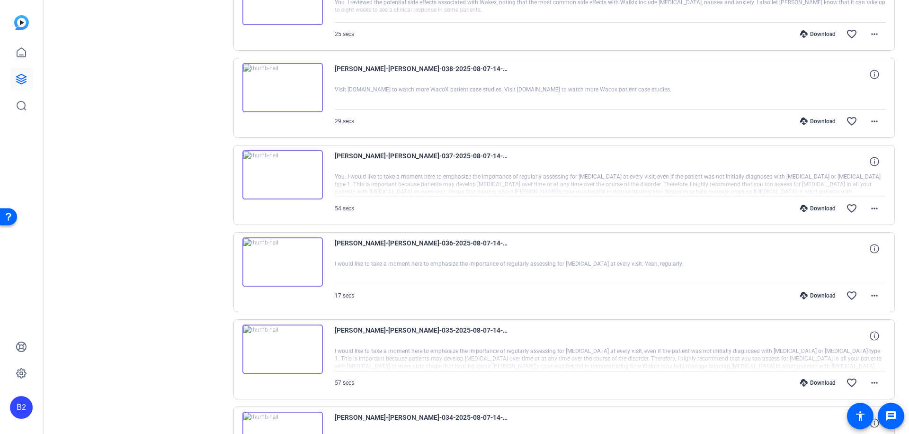
scroll to position [675, 0]
click at [869, 382] on mat-icon "more_horiz" at bounding box center [874, 382] width 11 height 11
click at [857, 289] on span "Download MP4" at bounding box center [844, 291] width 57 height 11
click at [822, 381] on div "Download" at bounding box center [817, 383] width 45 height 8
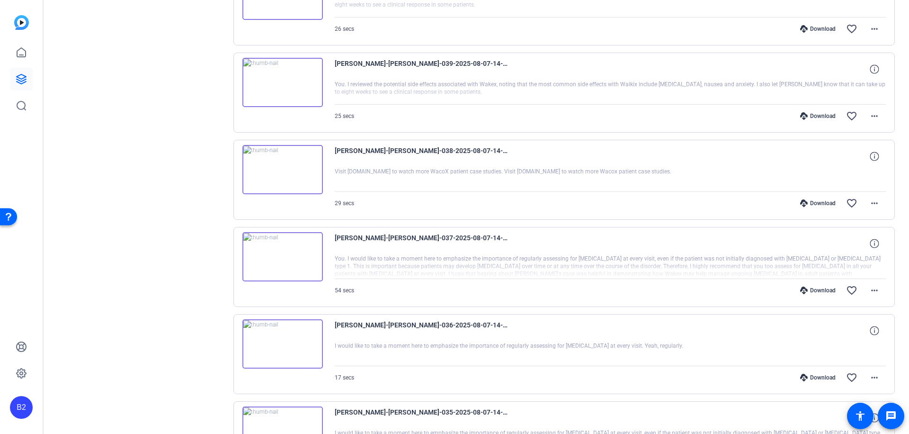
scroll to position [594, 0]
click at [870, 377] on mat-icon "more_horiz" at bounding box center [874, 377] width 11 height 11
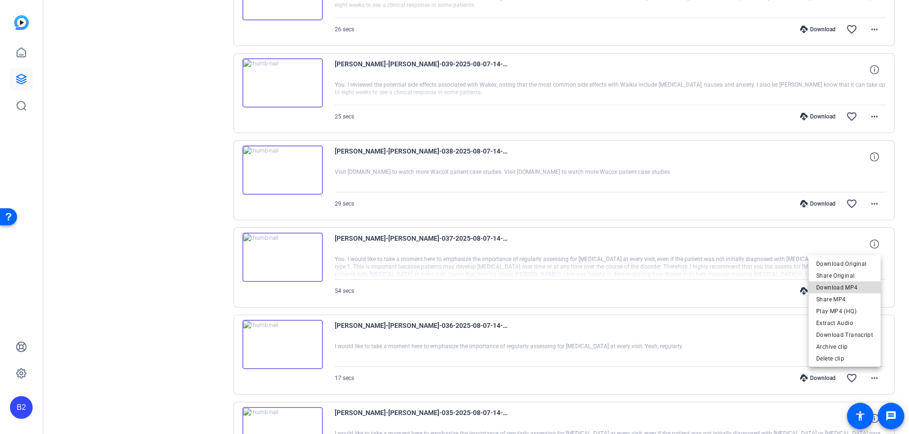
click at [858, 284] on span "Download MP4" at bounding box center [844, 286] width 57 height 11
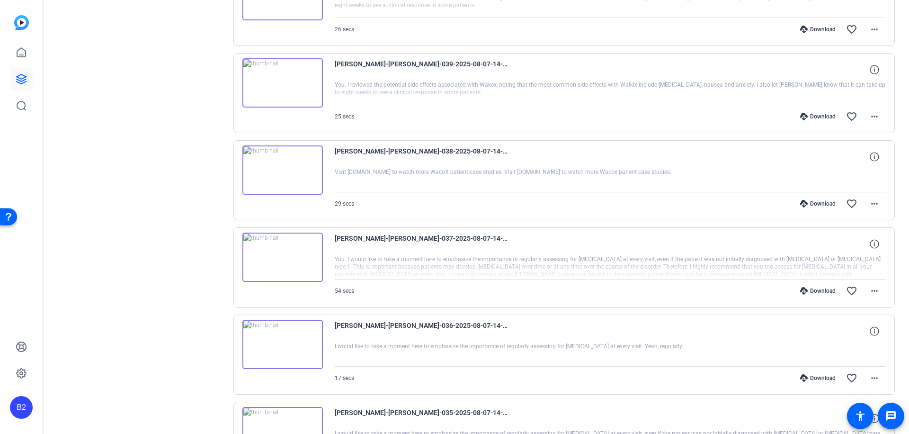
click at [818, 376] on div "Download" at bounding box center [817, 378] width 45 height 8
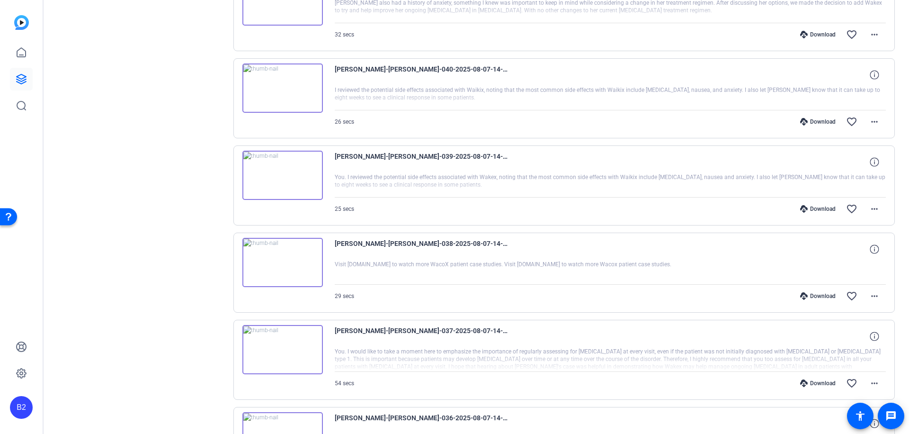
scroll to position [502, 0]
click at [869, 382] on mat-icon "more_horiz" at bounding box center [874, 382] width 11 height 11
click at [863, 292] on span "Download MP4" at bounding box center [844, 291] width 57 height 11
click at [817, 381] on div "Download" at bounding box center [817, 383] width 45 height 8
click at [871, 293] on mat-icon "more_horiz" at bounding box center [874, 295] width 11 height 11
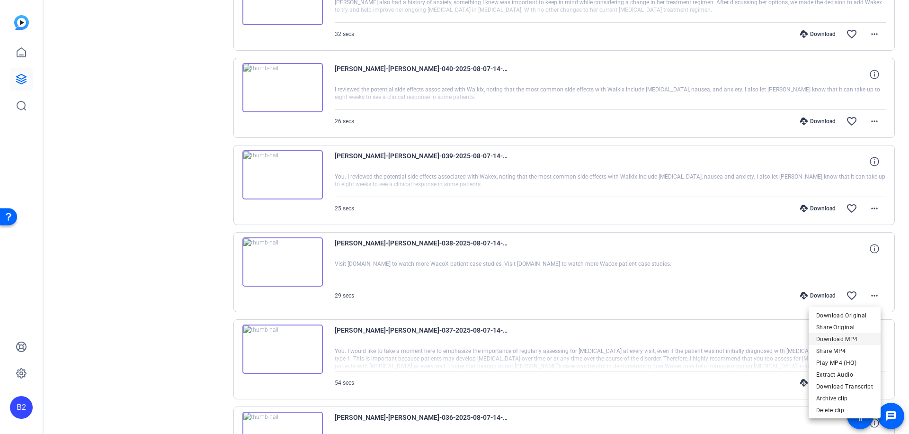
click at [866, 336] on span "Download MP4" at bounding box center [844, 338] width 57 height 11
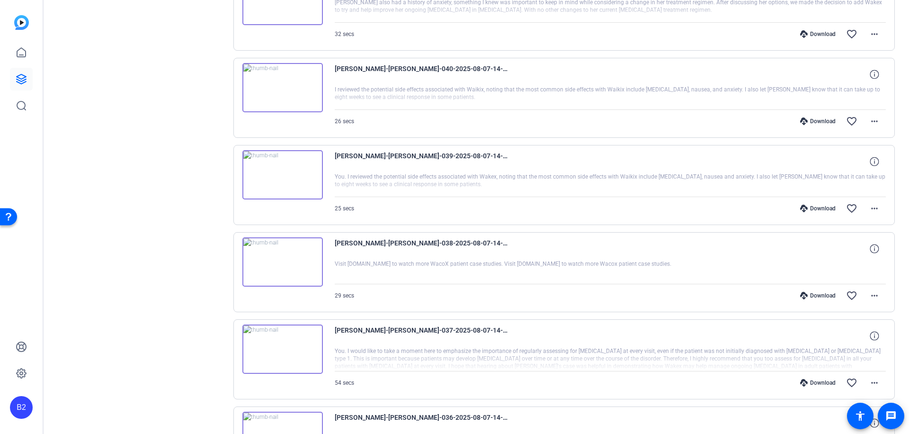
click at [815, 293] on div "Download" at bounding box center [817, 296] width 45 height 8
click at [870, 207] on mat-icon "more_horiz" at bounding box center [874, 208] width 11 height 11
click at [859, 250] on span "Download MP4" at bounding box center [844, 251] width 57 height 11
click at [815, 207] on div "Download" at bounding box center [817, 208] width 45 height 8
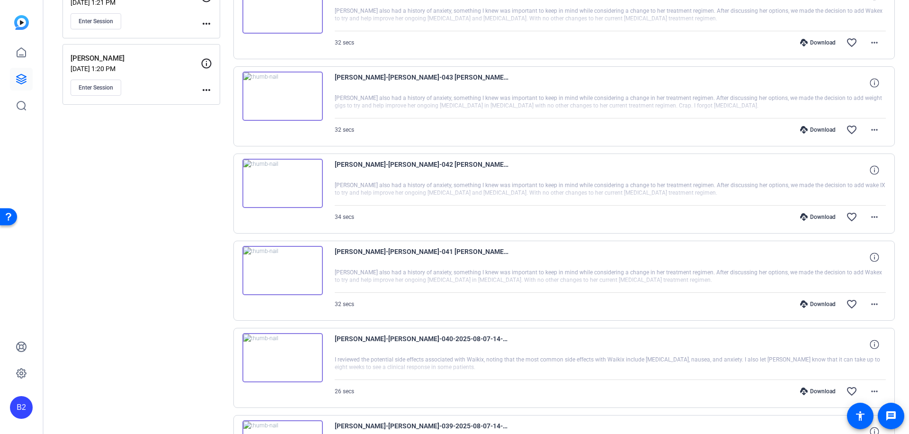
scroll to position [232, 0]
click at [869, 391] on mat-icon "more_horiz" at bounding box center [874, 390] width 11 height 11
click at [856, 301] on span "Download MP4" at bounding box center [844, 299] width 57 height 11
click at [815, 390] on div "Download" at bounding box center [817, 391] width 45 height 8
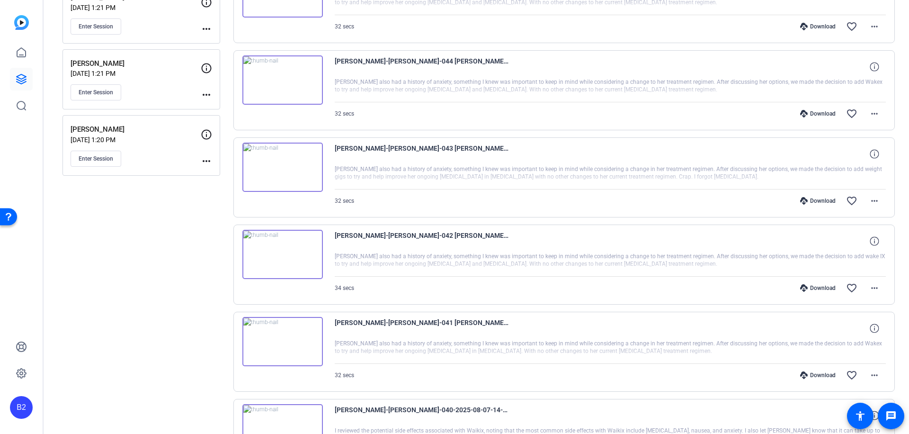
scroll to position [160, 0]
click at [870, 378] on mat-icon "more_horiz" at bounding box center [874, 376] width 11 height 11
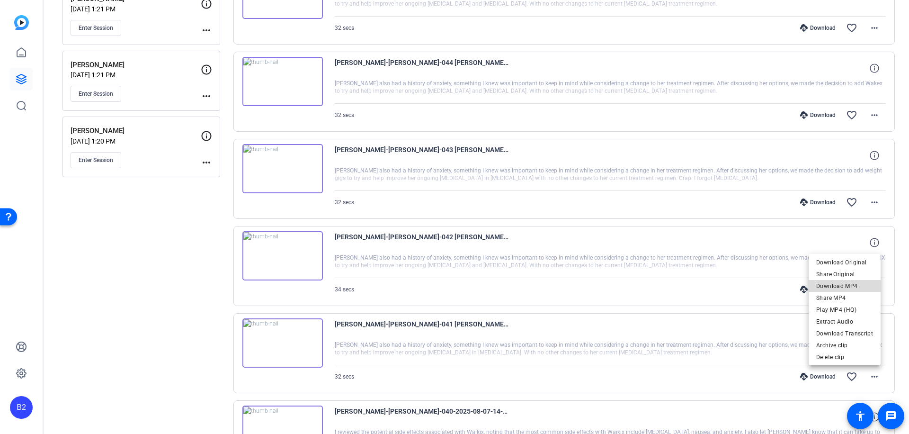
click at [853, 284] on span "Download MP4" at bounding box center [844, 285] width 57 height 11
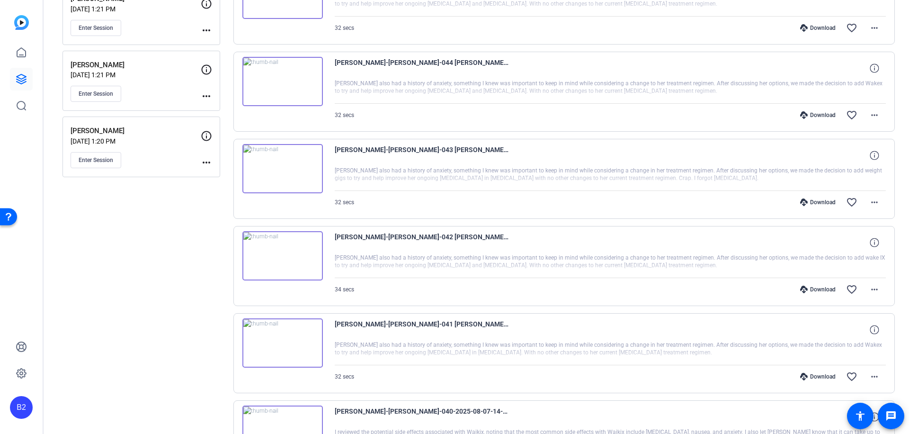
click at [812, 375] on div "Download" at bounding box center [817, 377] width 45 height 8
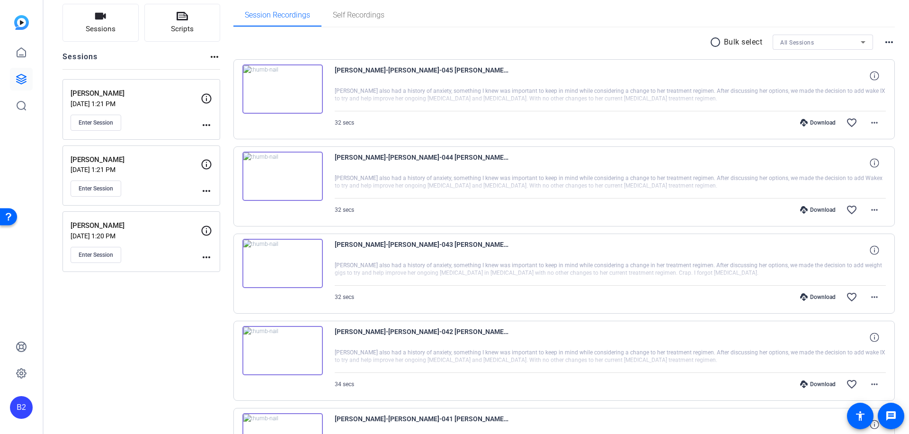
scroll to position [63, 0]
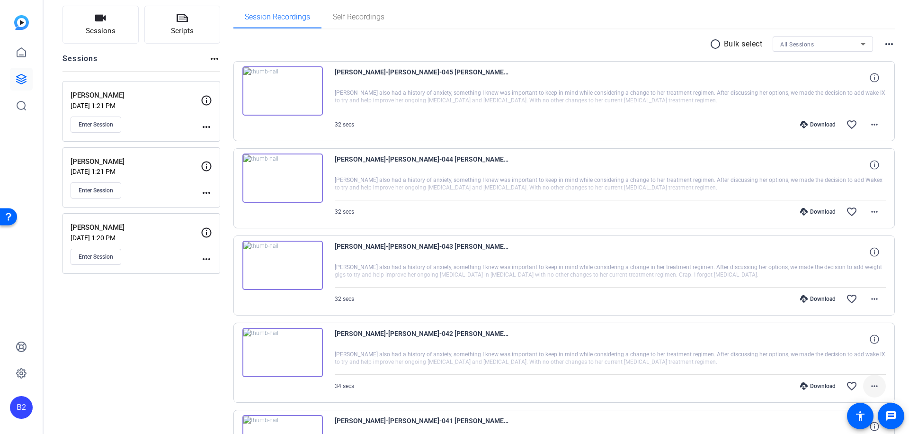
click at [871, 386] on mat-icon "more_horiz" at bounding box center [874, 385] width 11 height 11
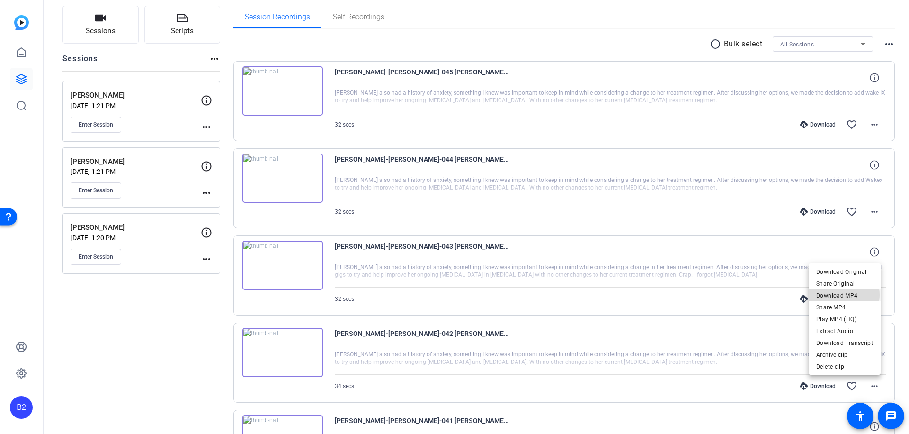
click at [845, 294] on span "Download MP4" at bounding box center [844, 294] width 57 height 11
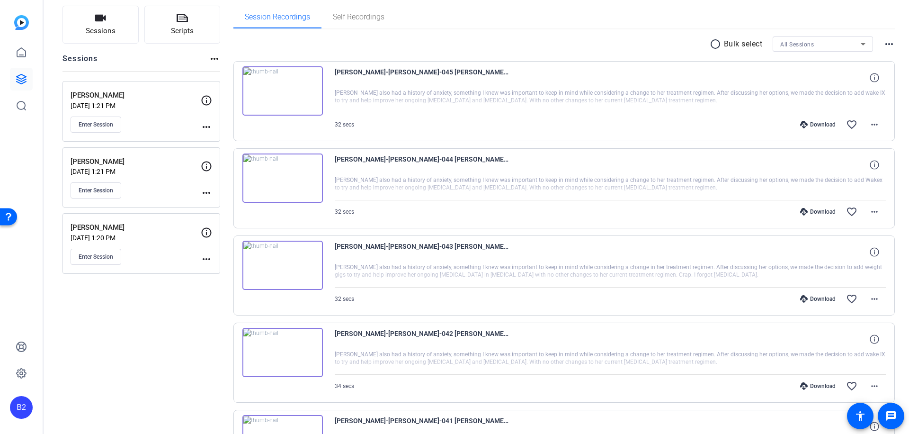
click at [819, 385] on div "Download" at bounding box center [817, 386] width 45 height 8
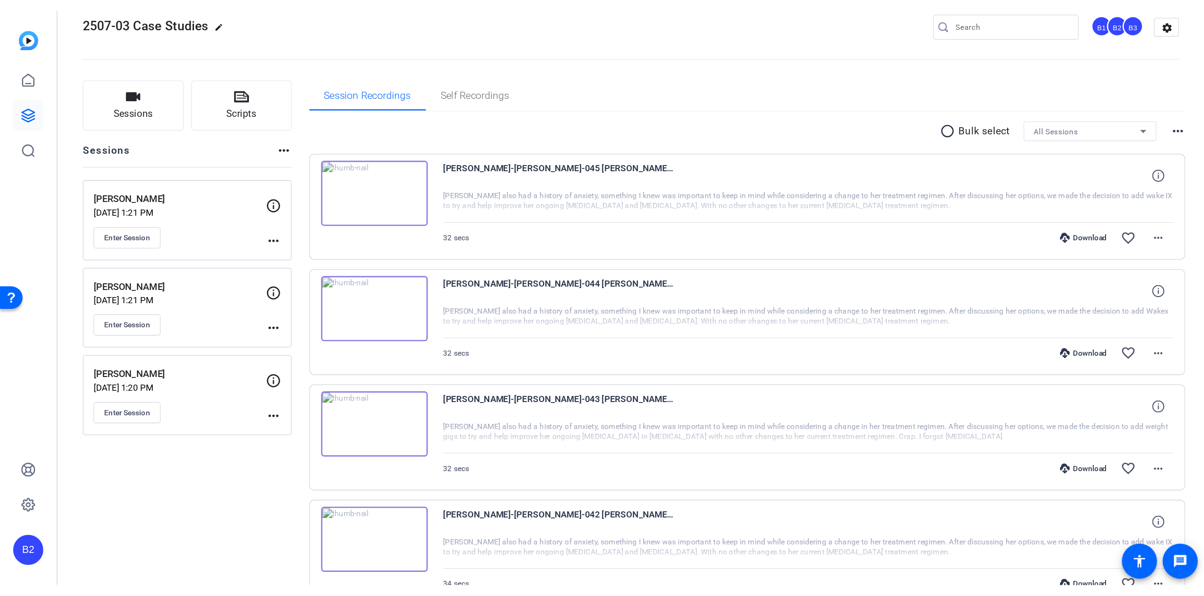
scroll to position [0, 0]
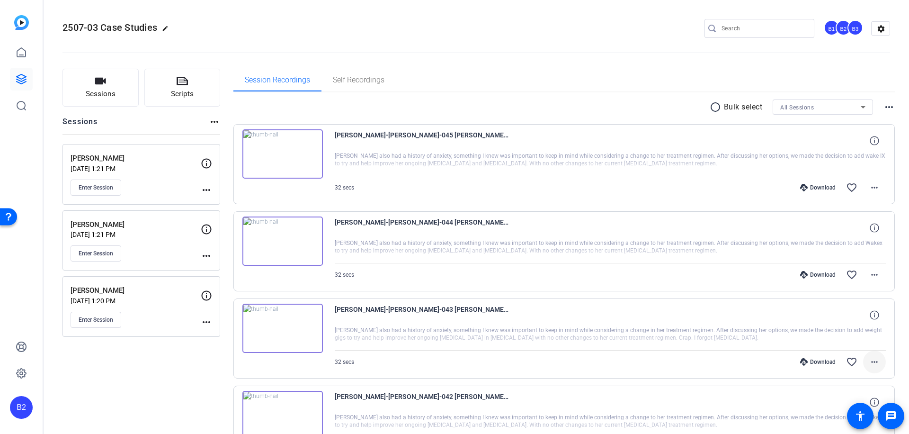
click at [871, 360] on mat-icon "more_horiz" at bounding box center [874, 361] width 11 height 11
click at [860, 270] on span "Download MP4" at bounding box center [844, 271] width 57 height 11
click at [815, 360] on div "Download" at bounding box center [817, 362] width 45 height 8
click at [871, 274] on mat-icon "more_horiz" at bounding box center [874, 274] width 11 height 11
click at [858, 317] on span "Download MP4" at bounding box center [844, 317] width 57 height 11
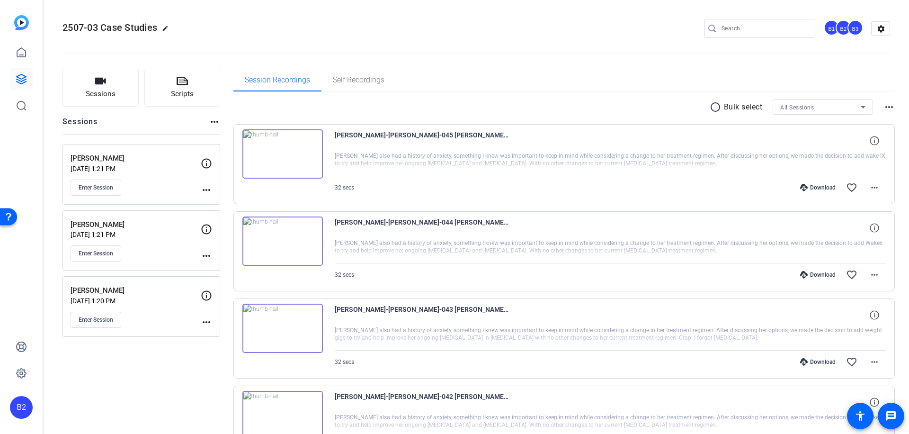
click at [811, 271] on div "Download" at bounding box center [817, 275] width 45 height 8
click at [870, 185] on mat-icon "more_horiz" at bounding box center [874, 187] width 11 height 11
click at [856, 230] on span "Download MP4" at bounding box center [844, 230] width 57 height 11
click at [814, 186] on div "Download" at bounding box center [817, 188] width 45 height 8
